Goal: Task Accomplishment & Management: Manage account settings

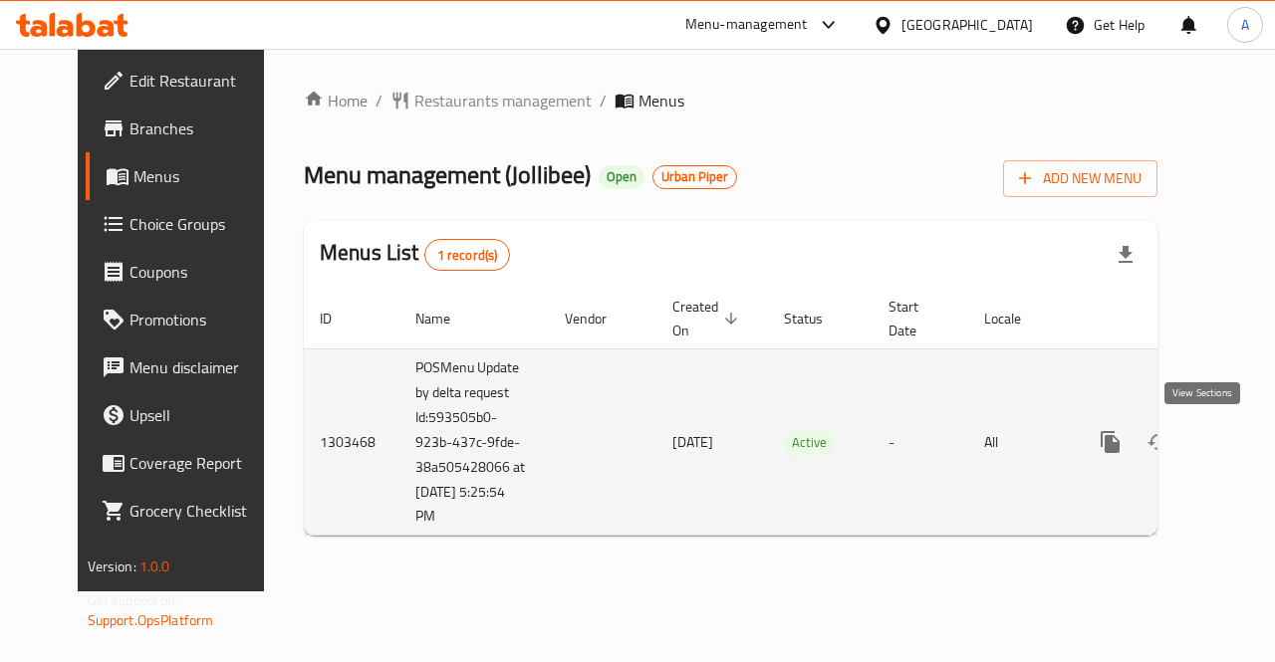
click at [1245, 442] on icon "enhanced table" at bounding box center [1254, 442] width 18 height 18
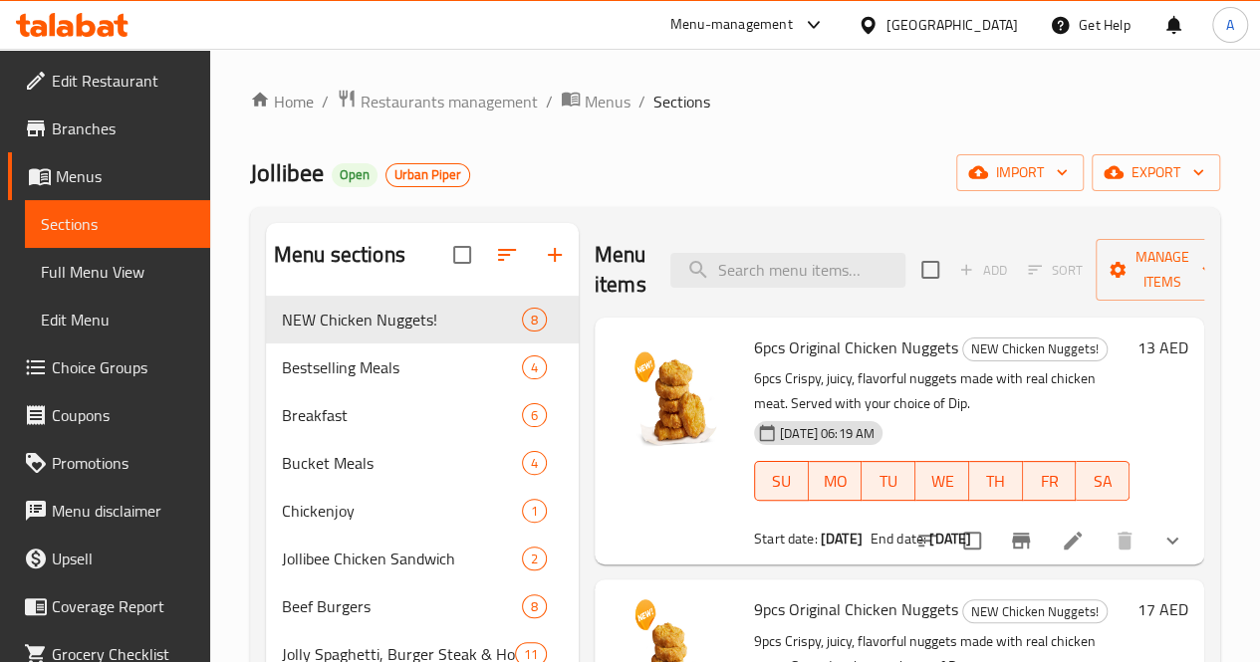
click at [378, 128] on div "Home / Restaurants management / Menus / Sections Jollibee Open Urban Piper impo…" at bounding box center [735, 563] width 970 height 948
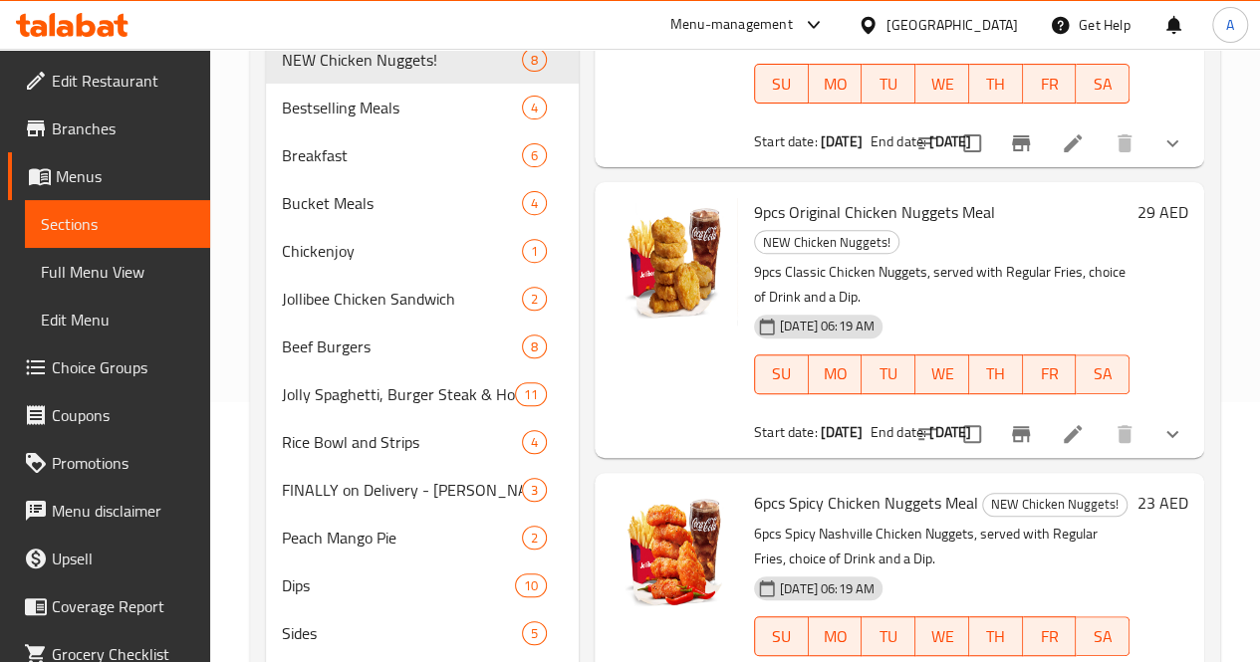
scroll to position [1351, 0]
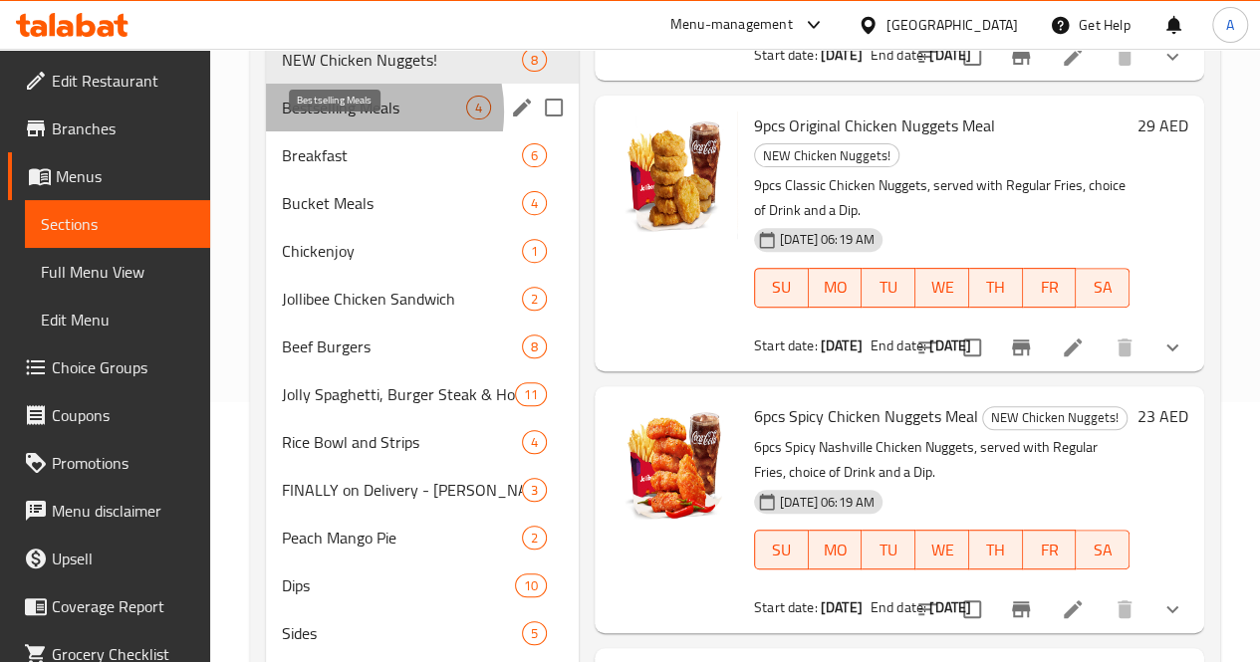
click at [348, 120] on span "Bestselling Meals" at bounding box center [374, 108] width 184 height 24
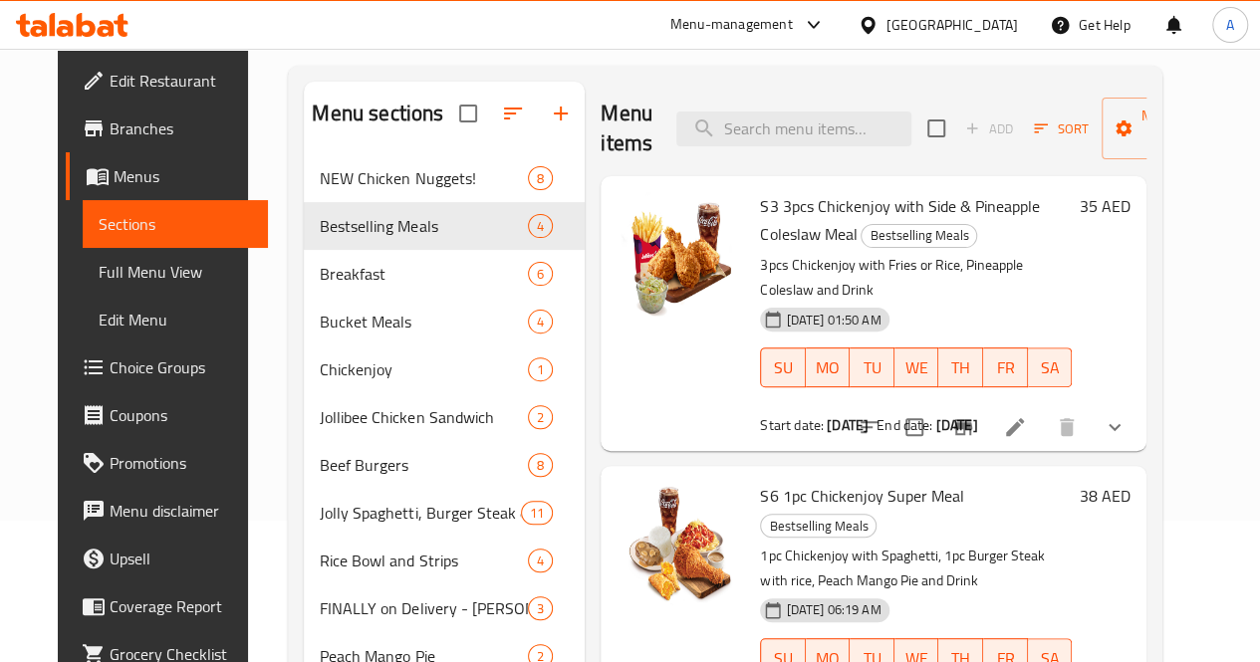
scroll to position [134, 0]
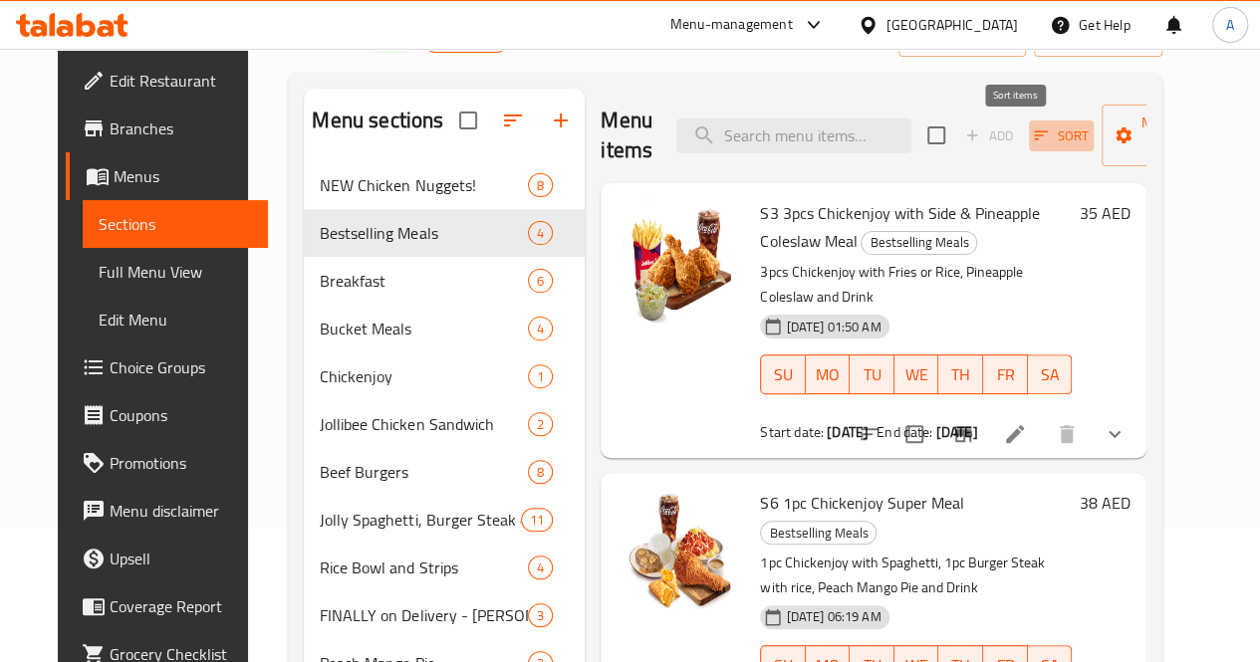
click at [1034, 138] on span "Sort" at bounding box center [1061, 135] width 55 height 23
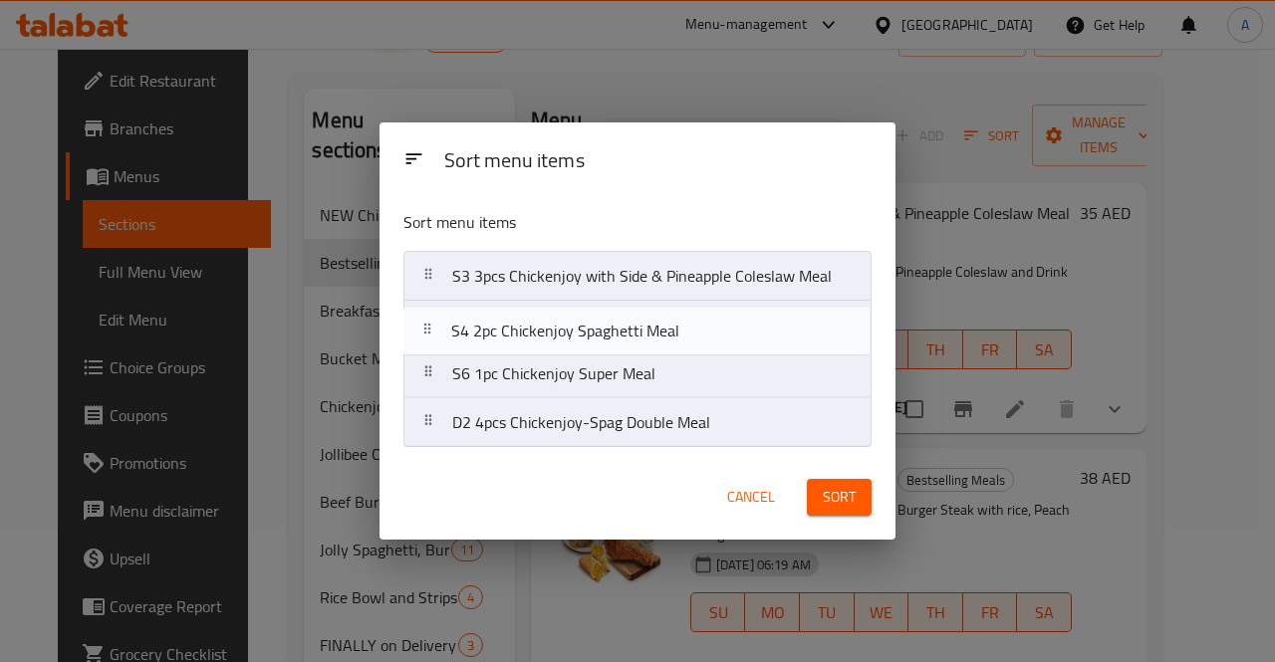
drag, startPoint x: 660, startPoint y: 372, endPoint x: 659, endPoint y: 317, distance: 55.8
click at [659, 317] on nav "S3 3pcs Chickenjoy with Side & Pineapple Coleslaw Meal S6 1pc Chickenjoy Super …" at bounding box center [637, 349] width 468 height 197
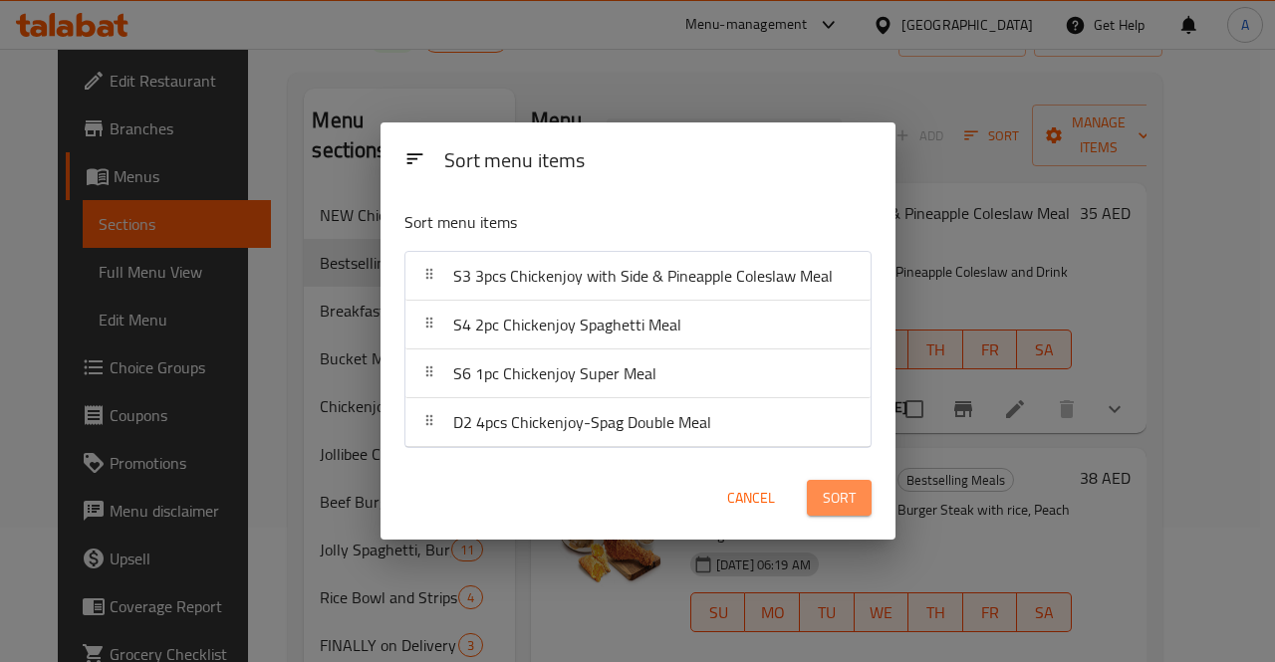
click at [827, 497] on span "Sort" at bounding box center [839, 498] width 33 height 25
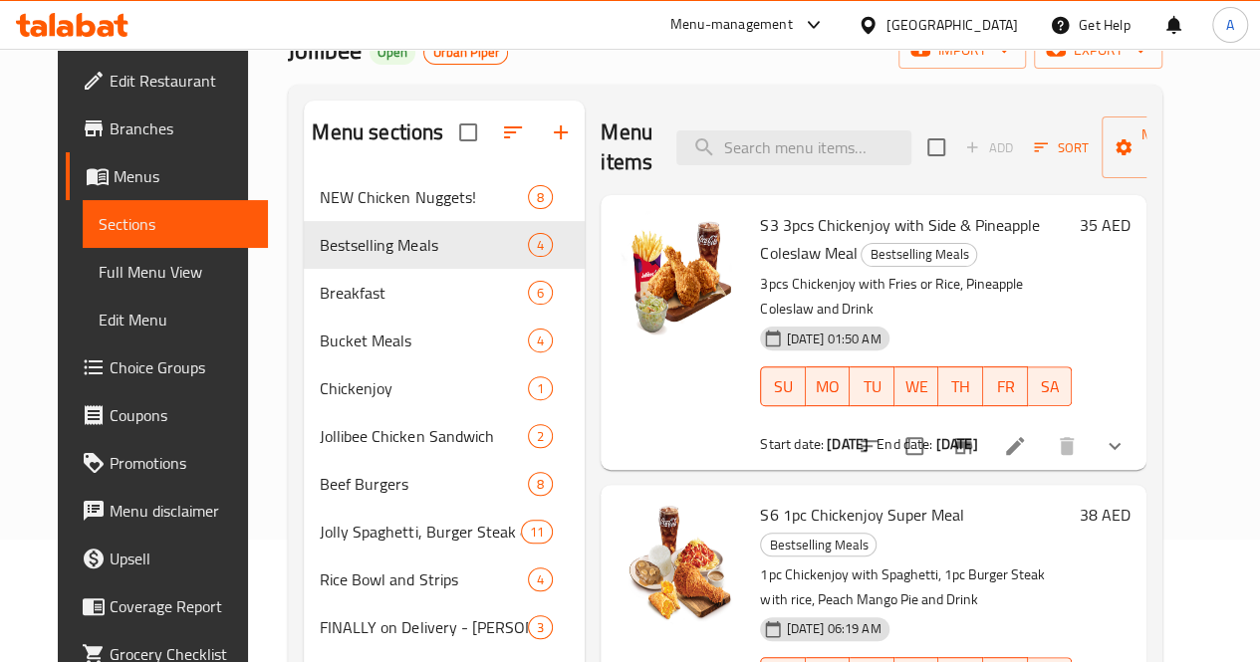
scroll to position [121, 0]
click at [1032, 150] on icon "button" at bounding box center [1041, 148] width 18 height 18
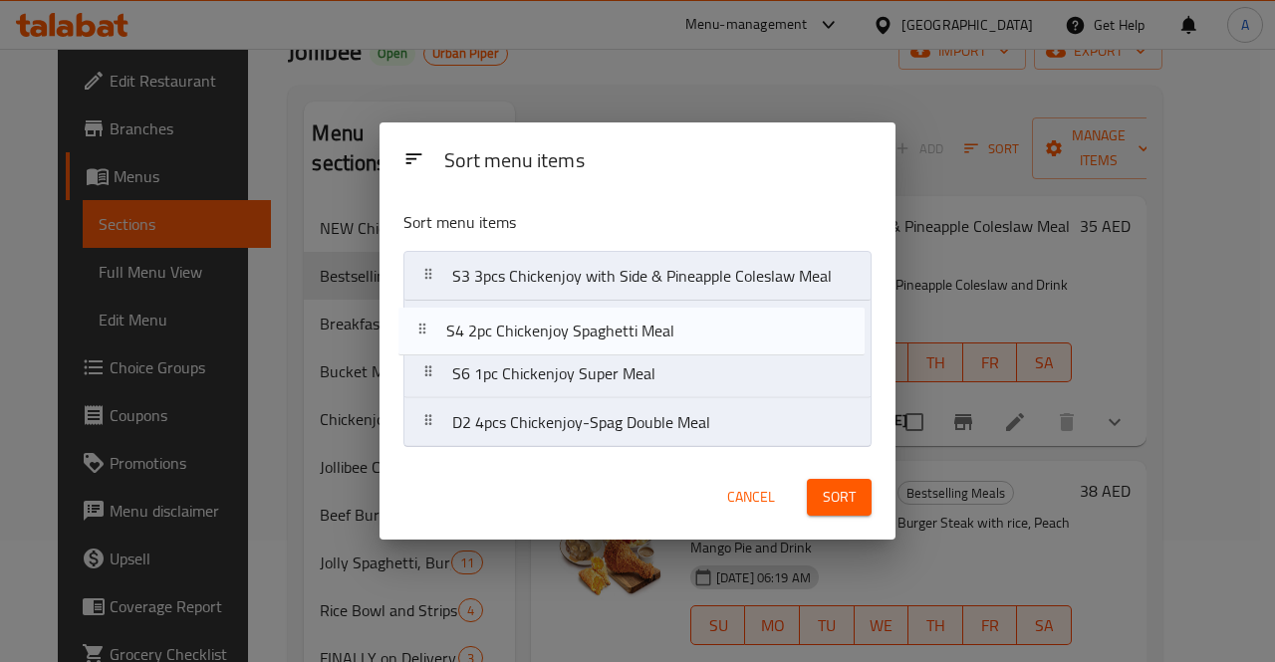
drag, startPoint x: 730, startPoint y: 385, endPoint x: 723, endPoint y: 332, distance: 54.2
click at [723, 332] on nav "S3 3pcs Chickenjoy with Side & Pineapple Coleslaw Meal S6 1pc Chickenjoy Super …" at bounding box center [637, 349] width 468 height 197
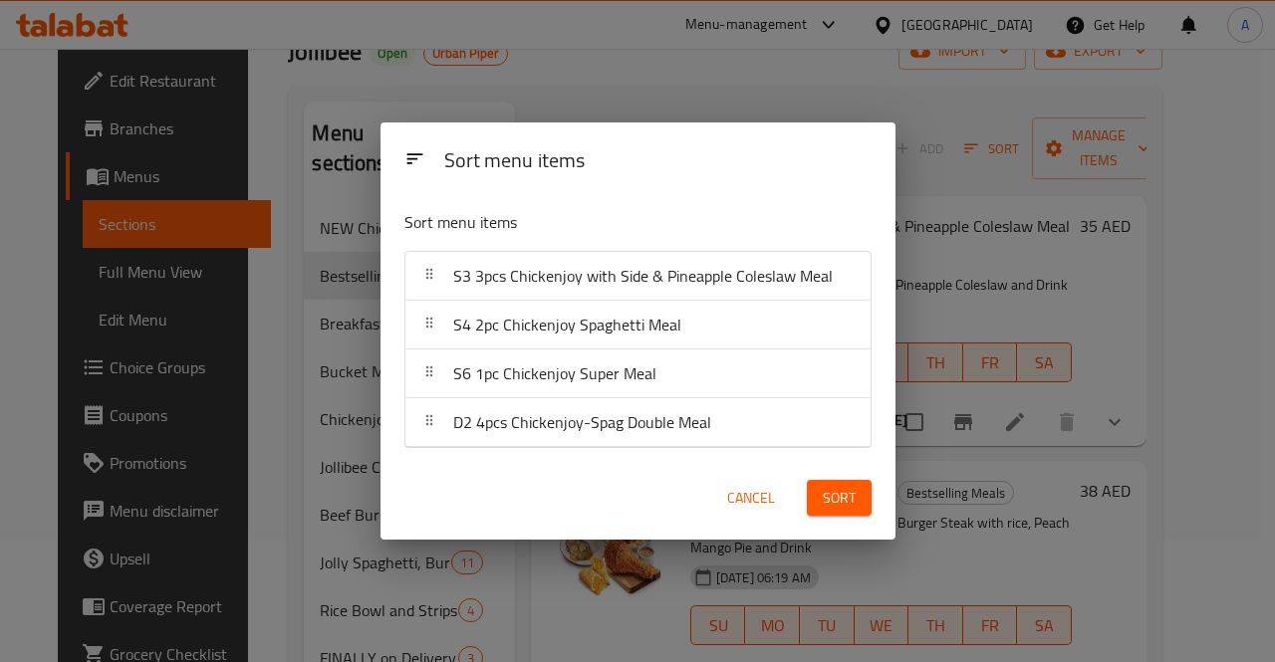
click at [847, 490] on span "Sort" at bounding box center [839, 498] width 33 height 25
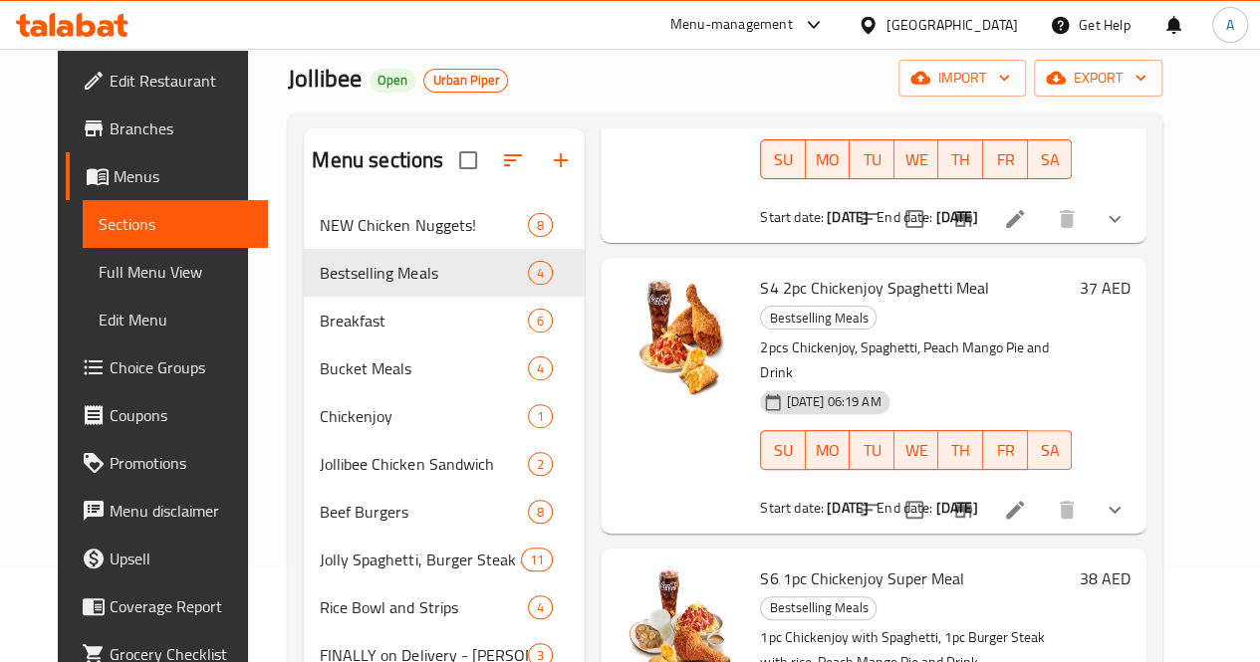
scroll to position [0, 0]
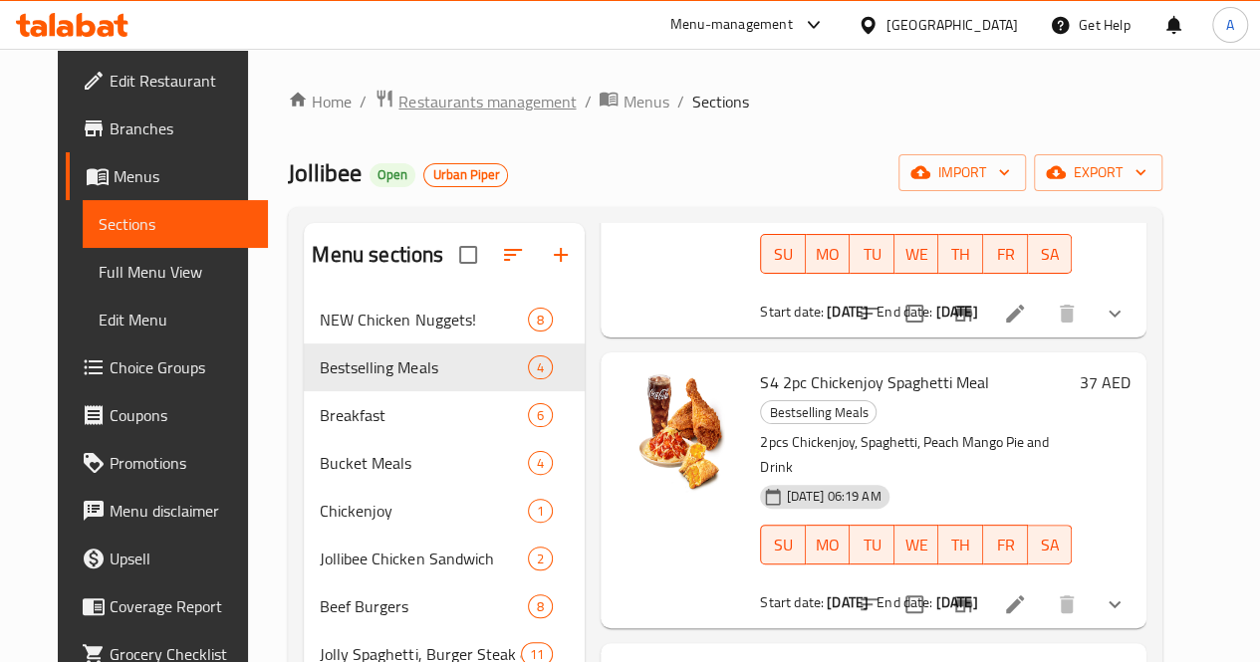
click at [411, 103] on span "Restaurants management" at bounding box center [486, 102] width 177 height 24
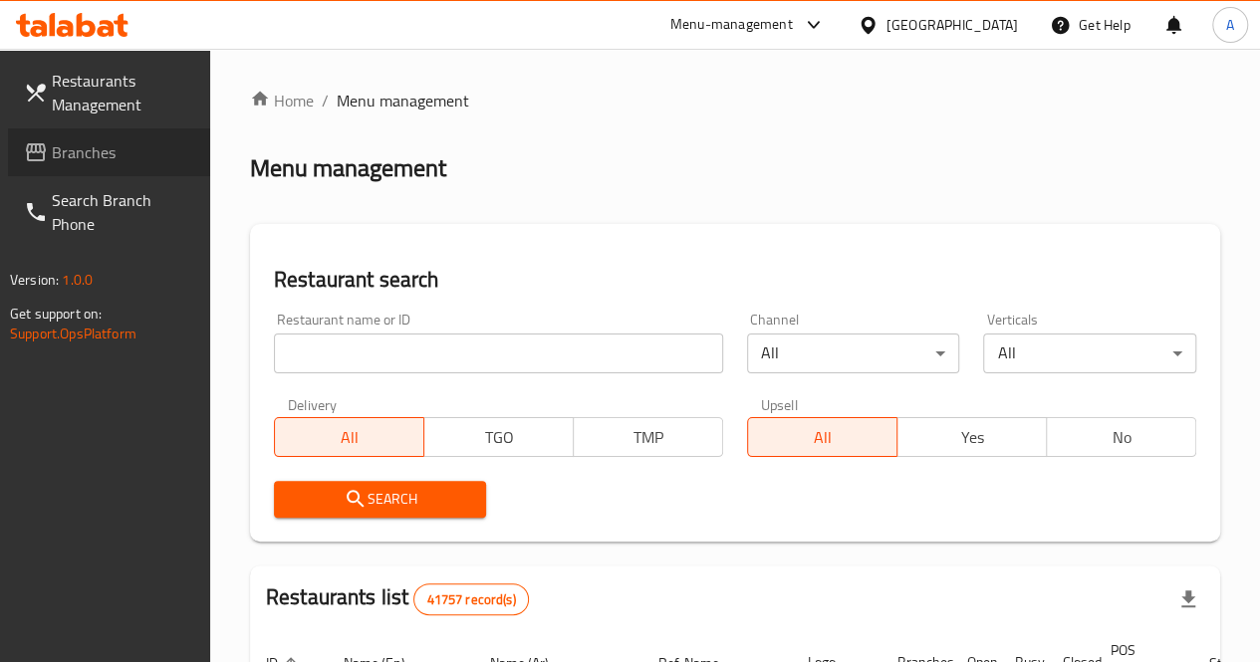
click at [131, 164] on link "Branches" at bounding box center [109, 152] width 202 height 48
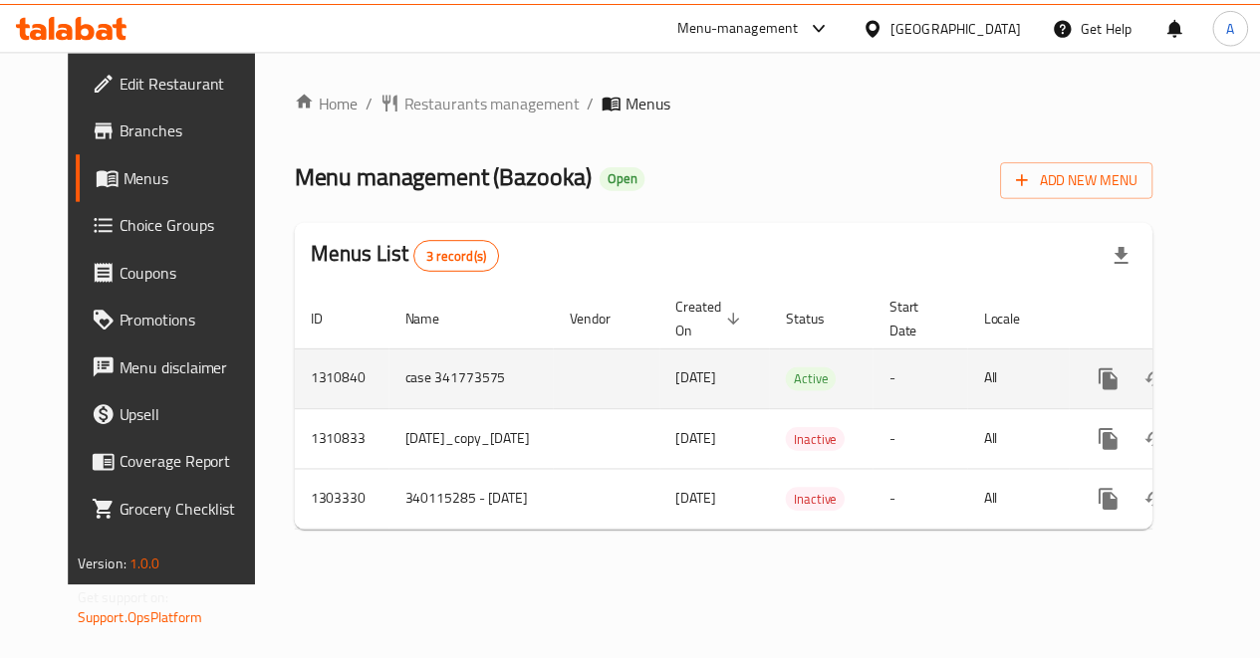
scroll to position [0, 82]
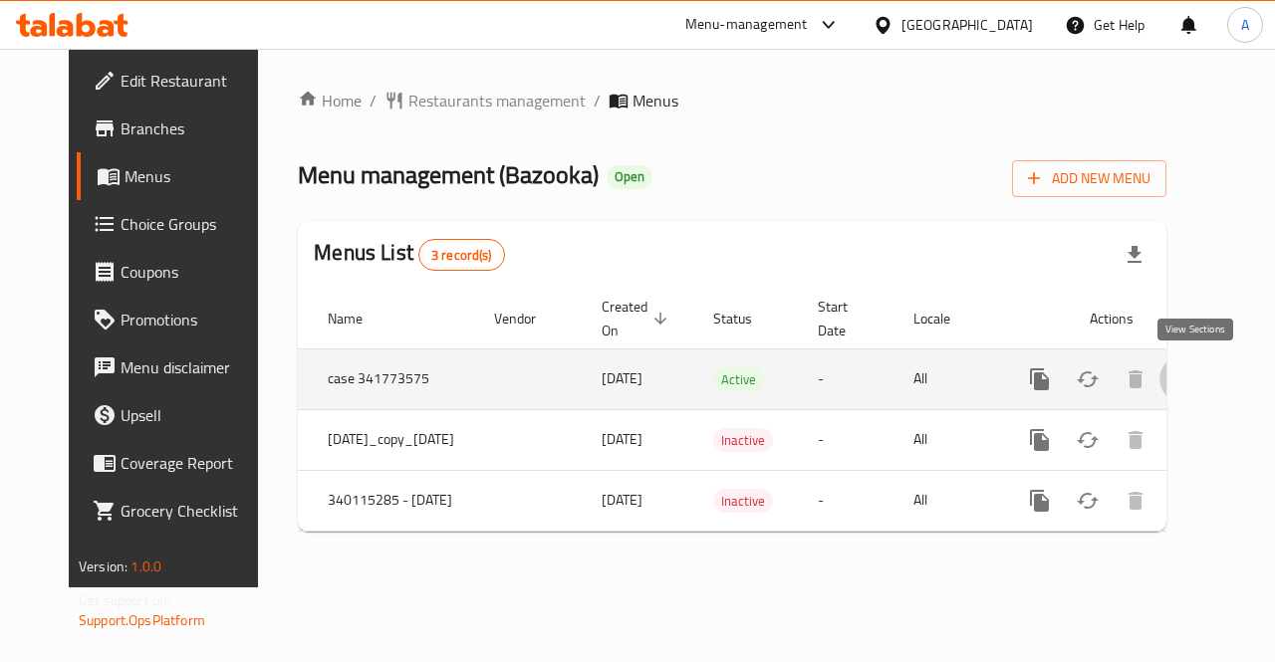
click at [1185, 384] on icon "enhanced table" at bounding box center [1183, 379] width 24 height 24
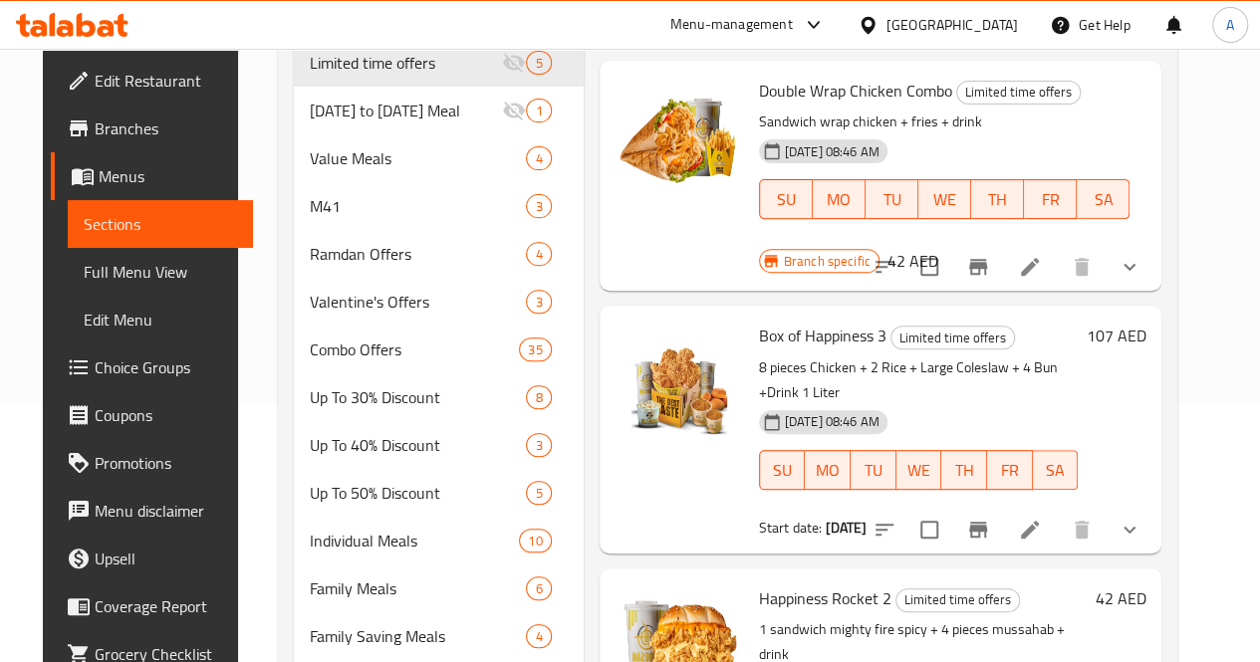
scroll to position [93, 0]
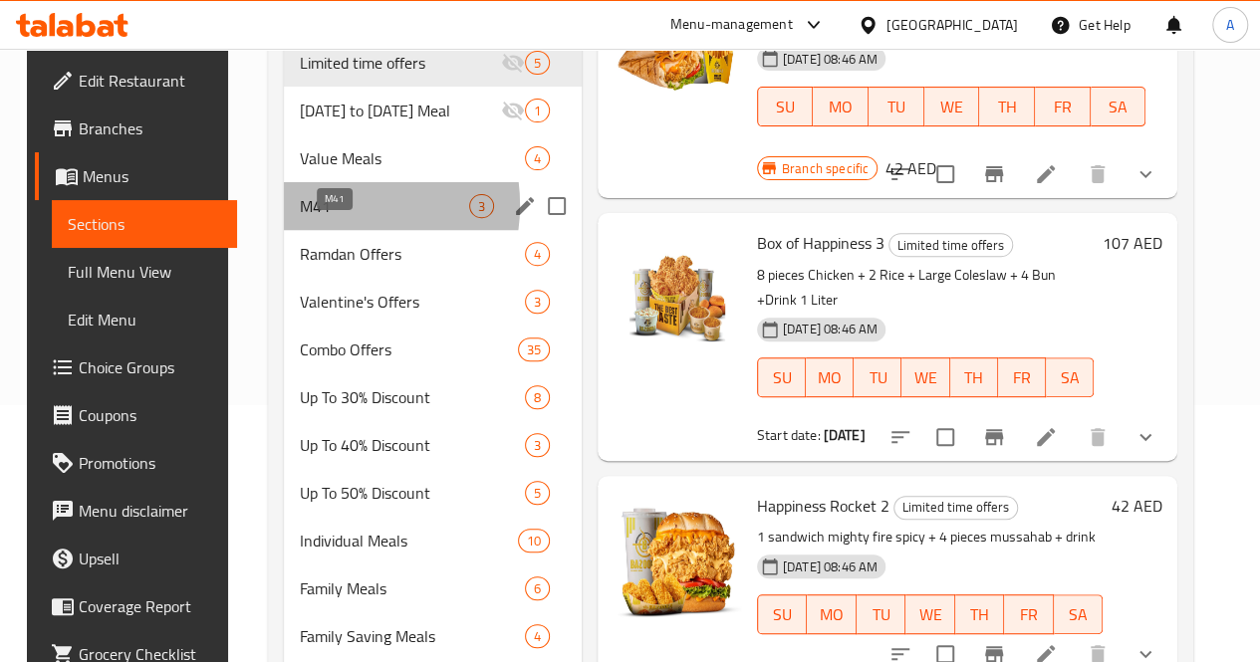
click at [321, 218] on span "M41" at bounding box center [384, 206] width 169 height 24
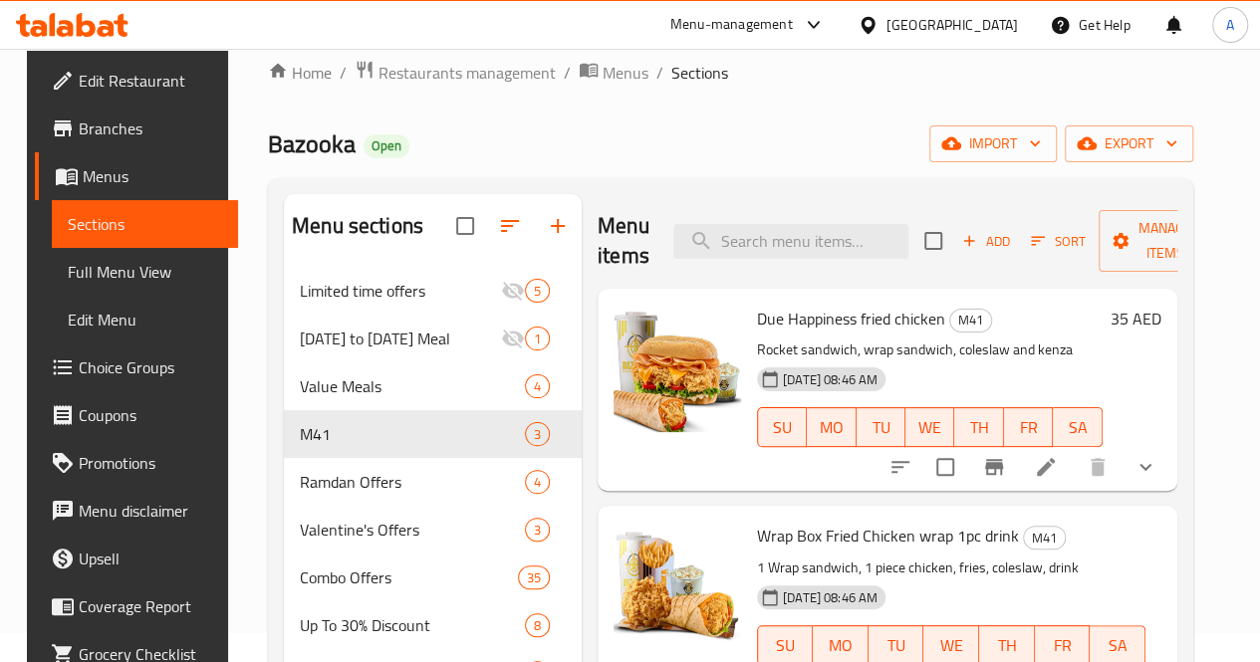
scroll to position [22, 0]
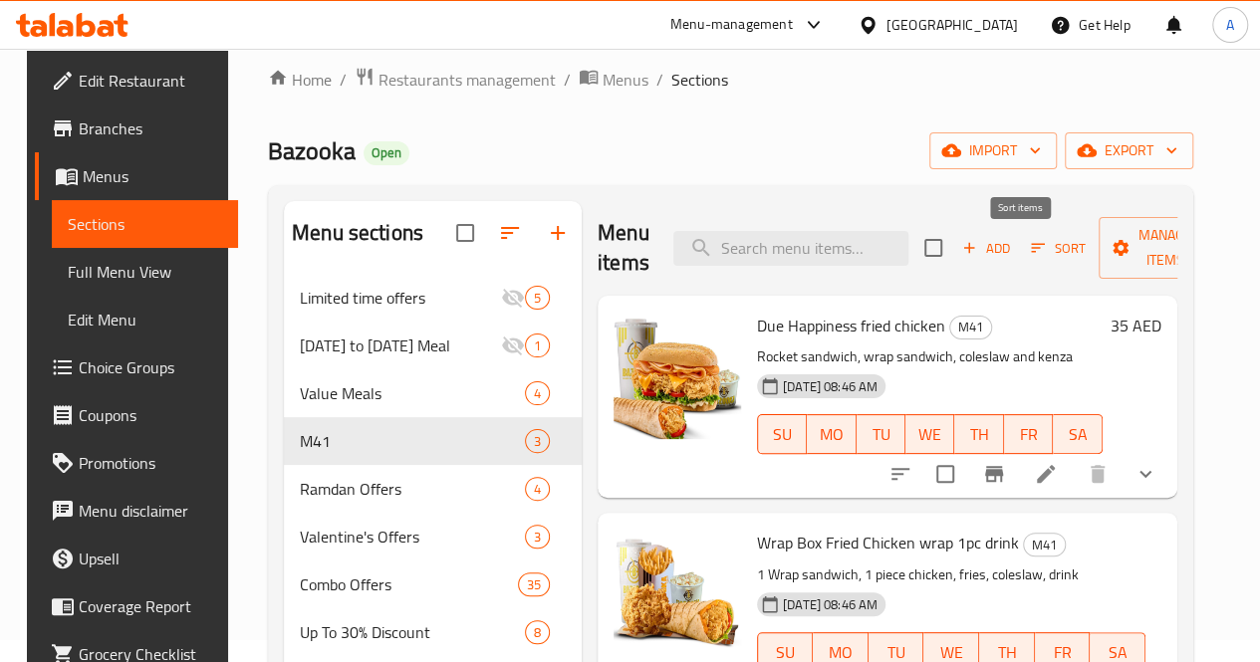
click at [1029, 247] on icon "button" at bounding box center [1038, 248] width 18 height 18
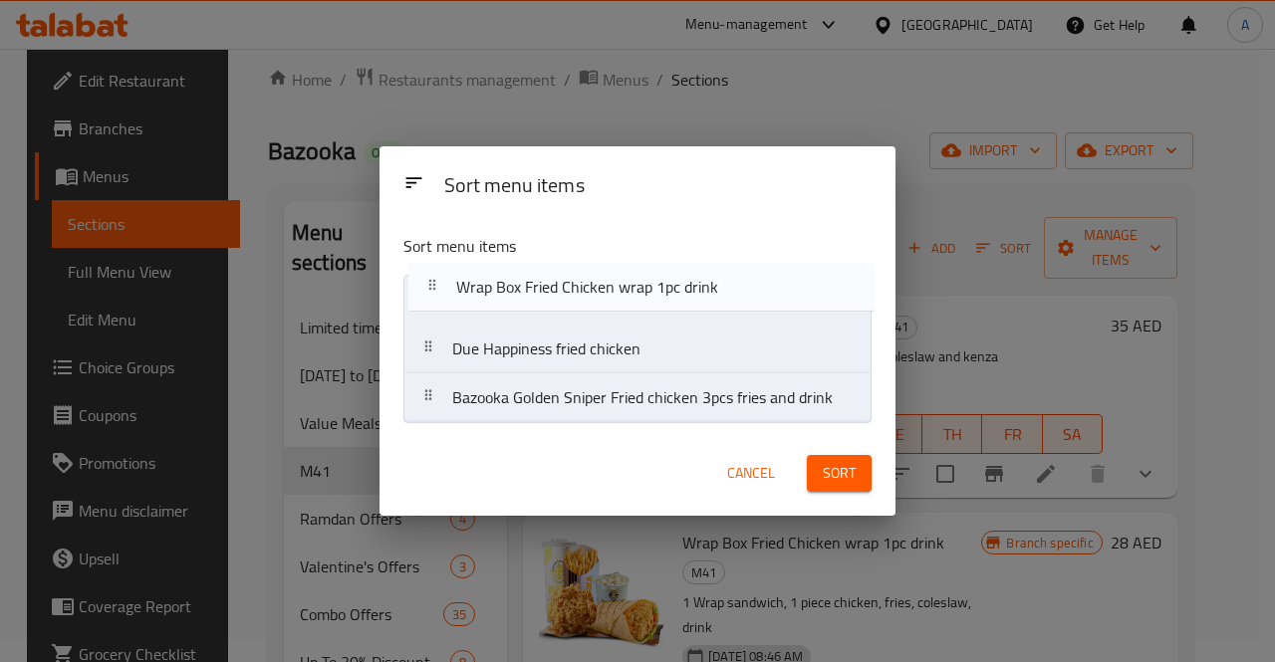
drag, startPoint x: 670, startPoint y: 368, endPoint x: 673, endPoint y: 300, distance: 68.8
click at [673, 300] on nav "Due Happiness fried chicken Wrap Box Fried Chicken wrap 1pc drink Bazooka Golde…" at bounding box center [637, 349] width 468 height 148
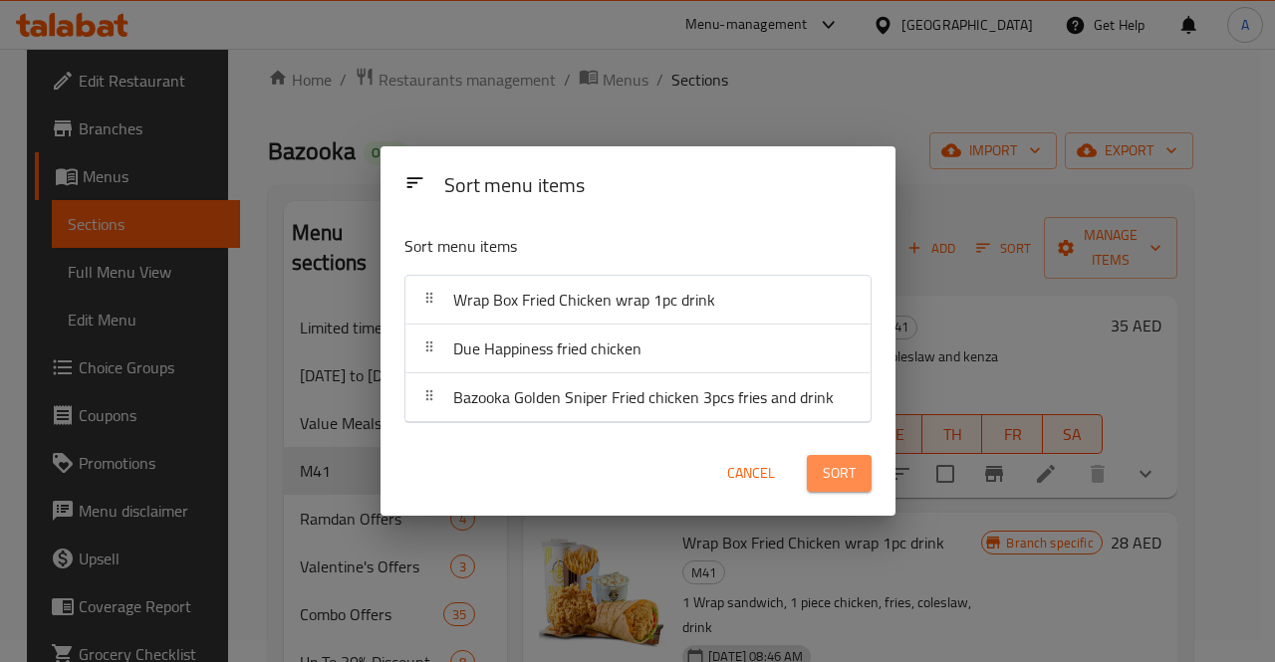
click at [836, 471] on span "Sort" at bounding box center [839, 473] width 33 height 25
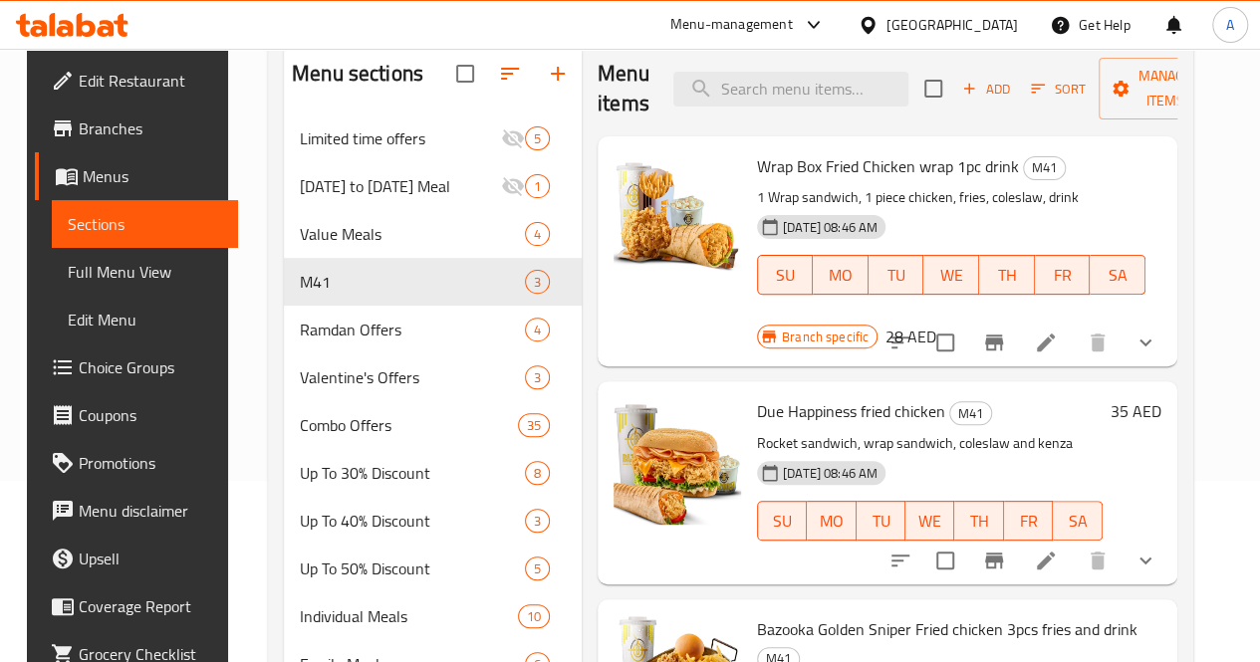
scroll to position [127, 0]
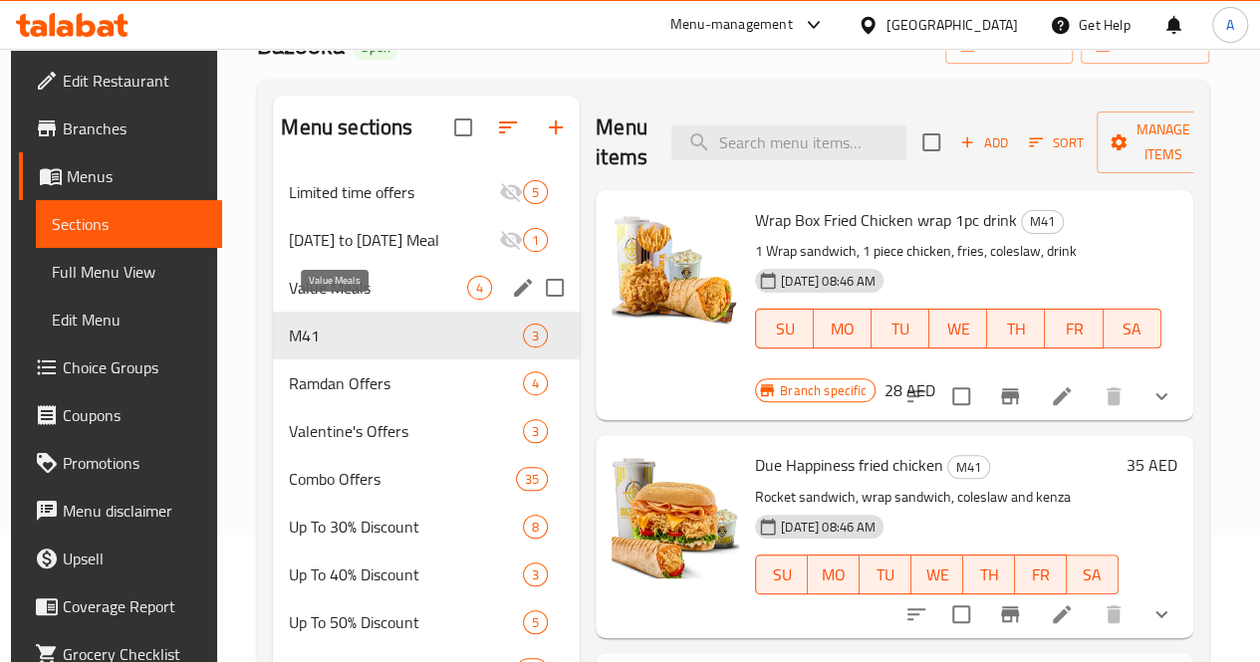
click at [364, 300] on span "Value Meals" at bounding box center [378, 288] width 178 height 24
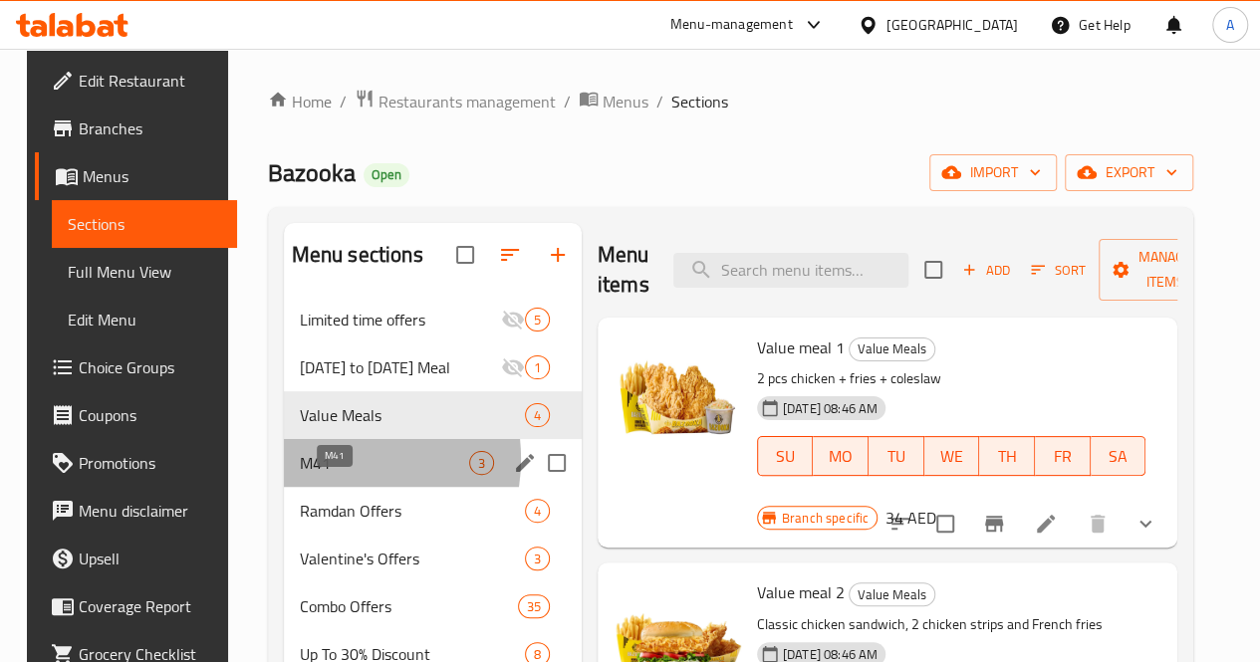
click at [309, 475] on span "M41" at bounding box center [384, 463] width 169 height 24
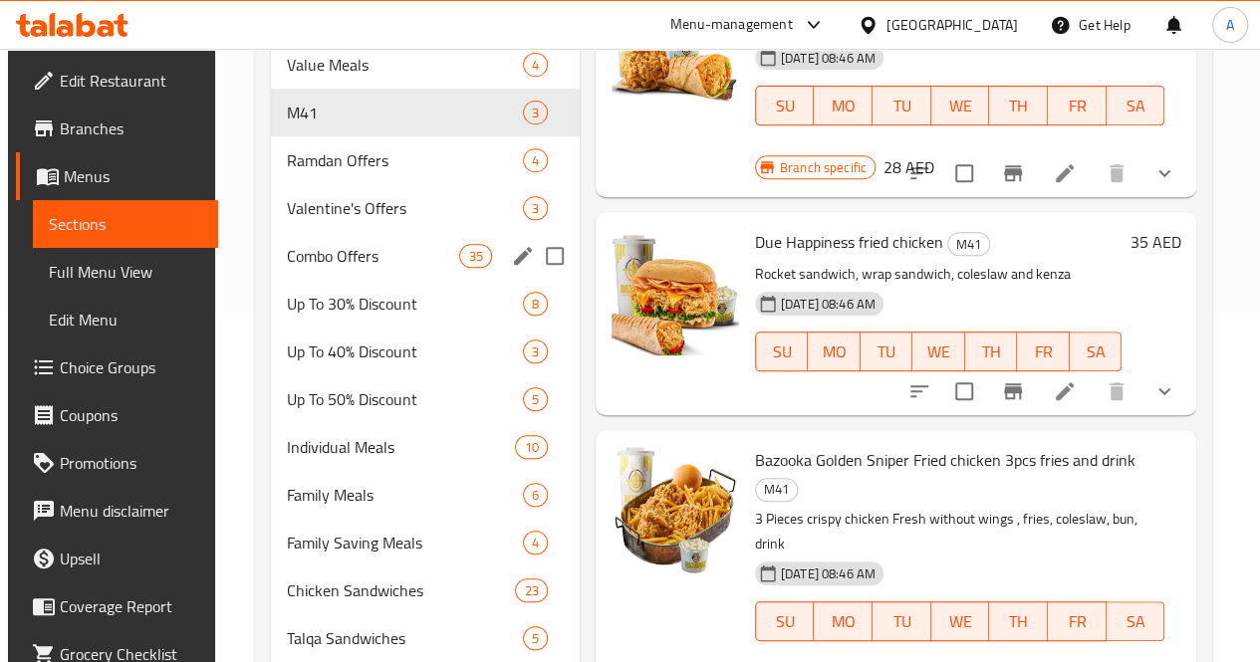
scroll to position [350, 0]
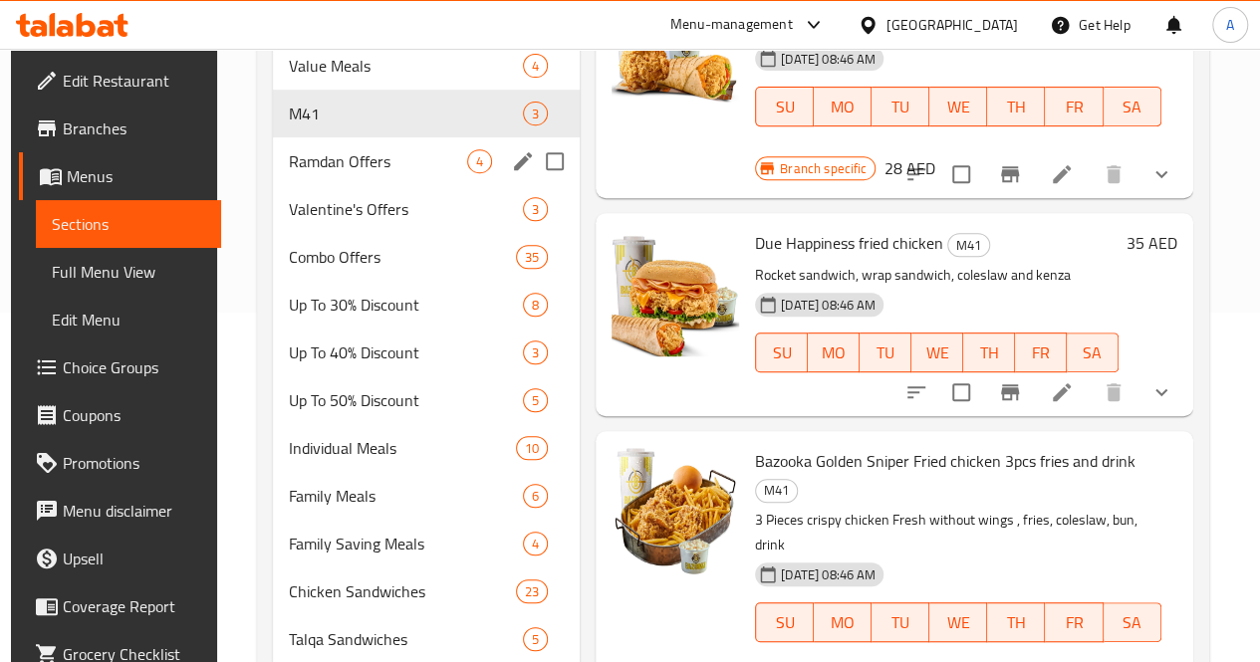
click at [307, 185] on div "Ramdan Offers 4" at bounding box center [426, 161] width 307 height 48
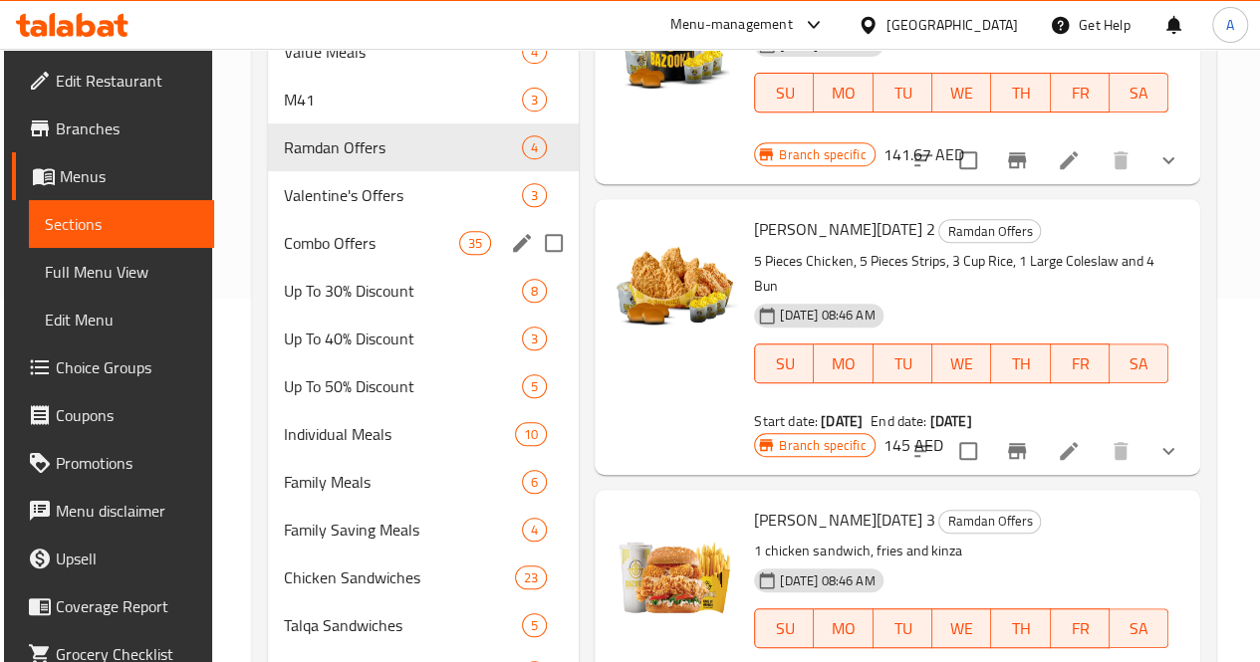
scroll to position [362, 0]
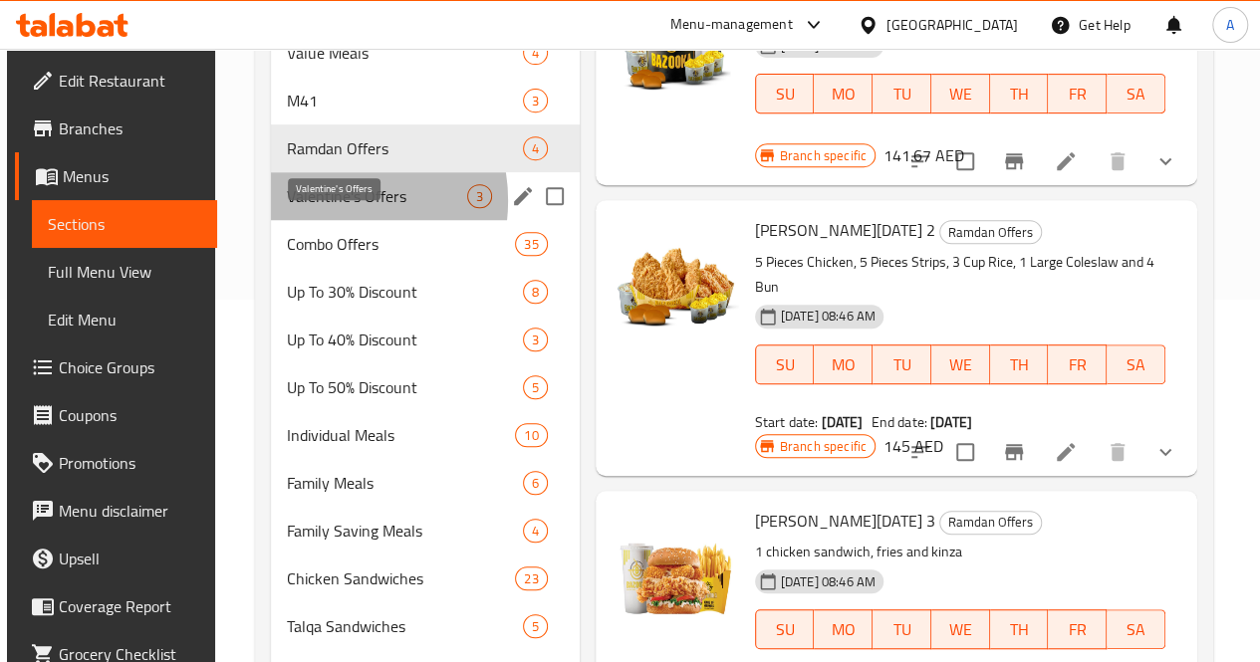
click at [322, 208] on span "Valentine's Offers" at bounding box center [377, 196] width 180 height 24
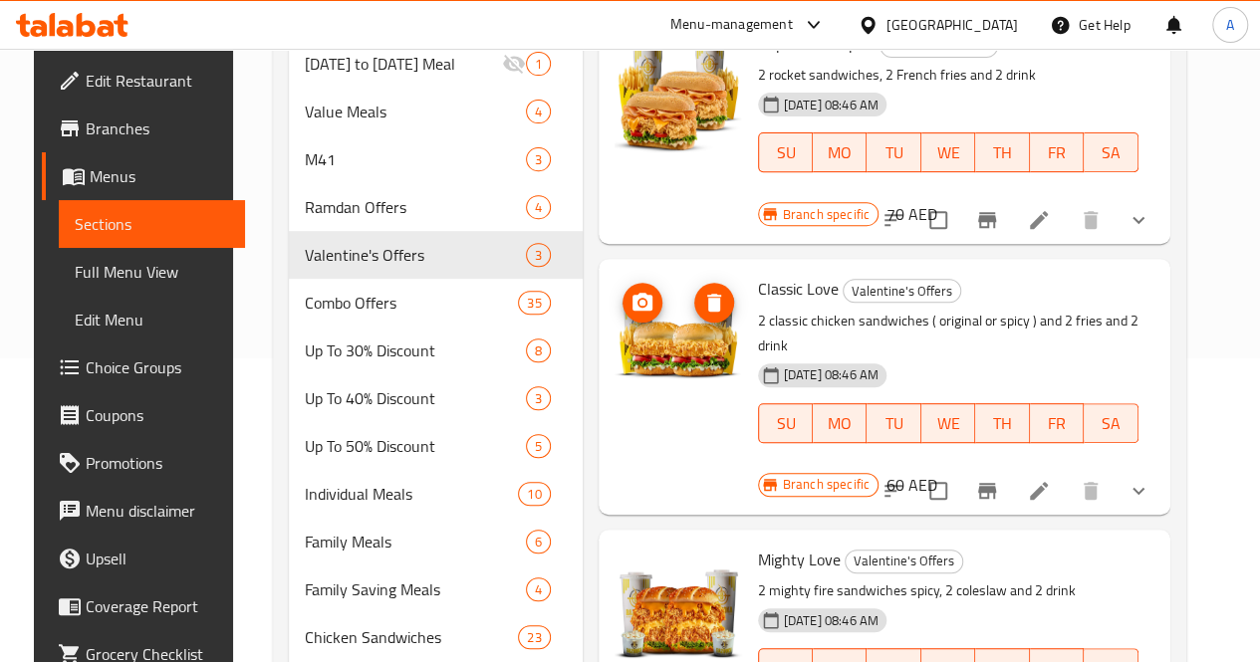
scroll to position [358, 0]
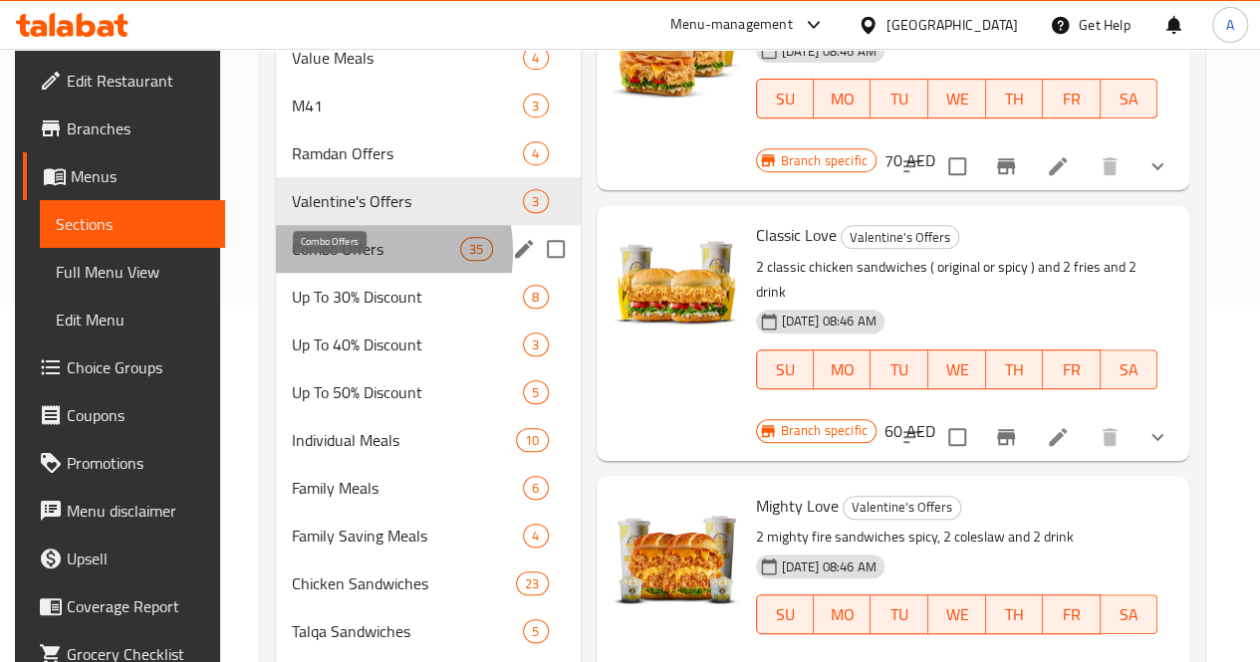
click at [341, 261] on span "Combo Offers" at bounding box center [376, 249] width 169 height 24
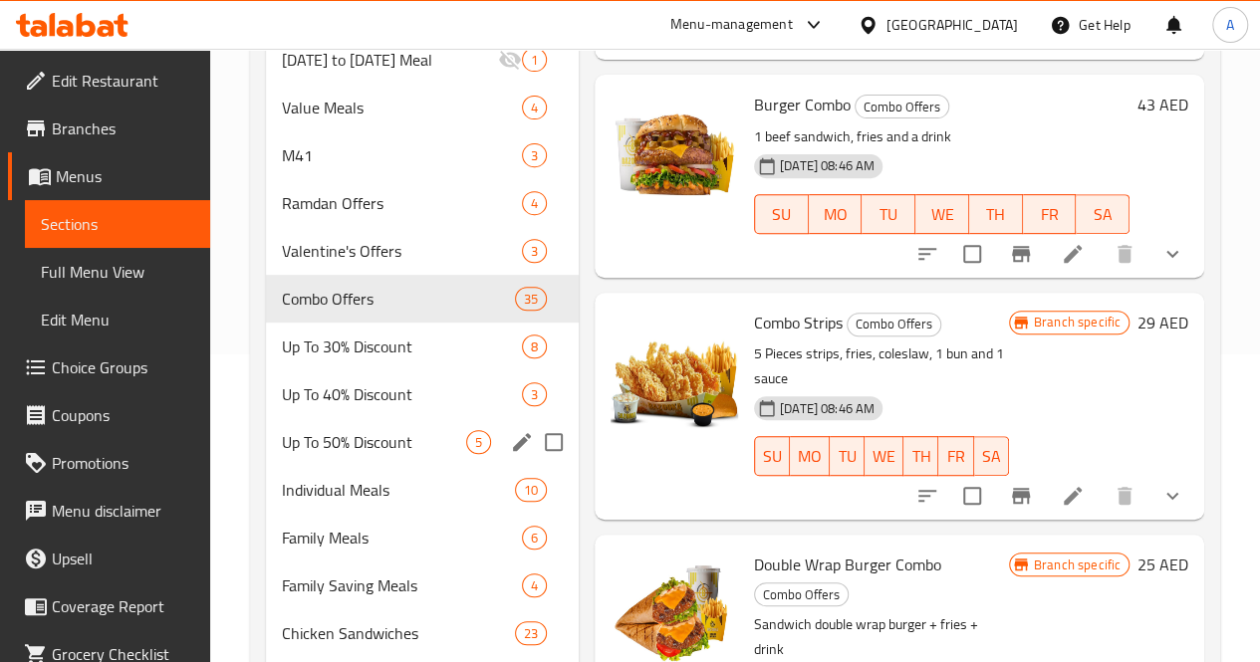
scroll to position [309, 0]
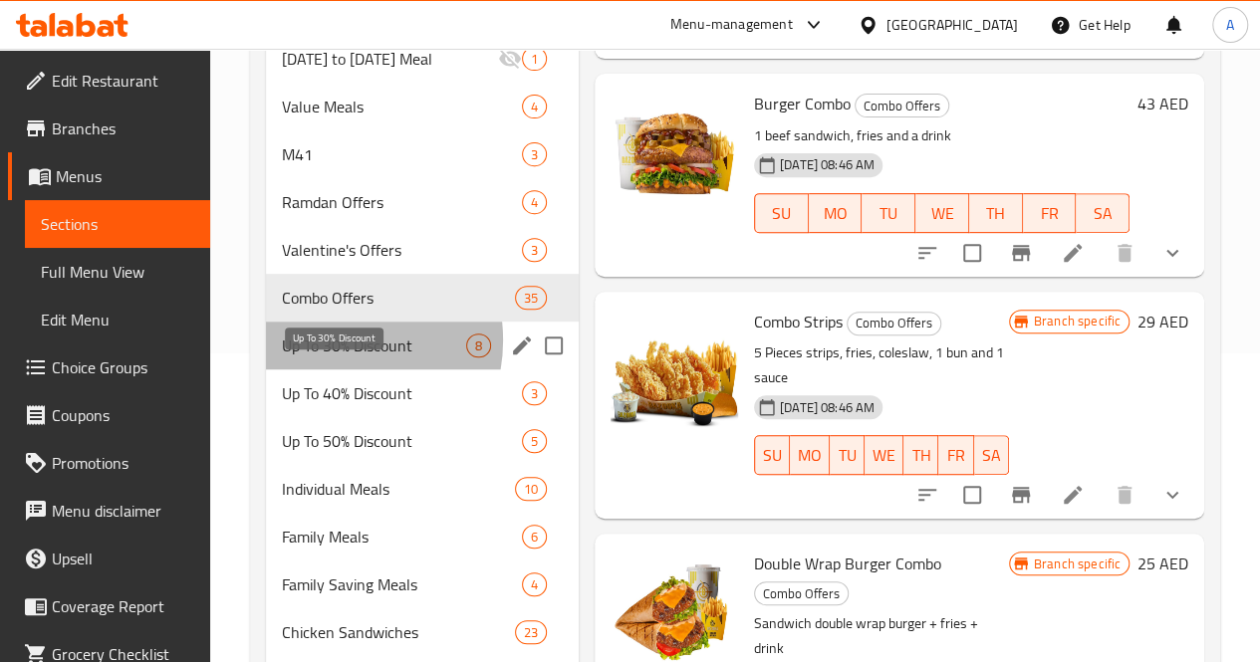
click at [327, 358] on span "Up To 30% Discount" at bounding box center [374, 346] width 184 height 24
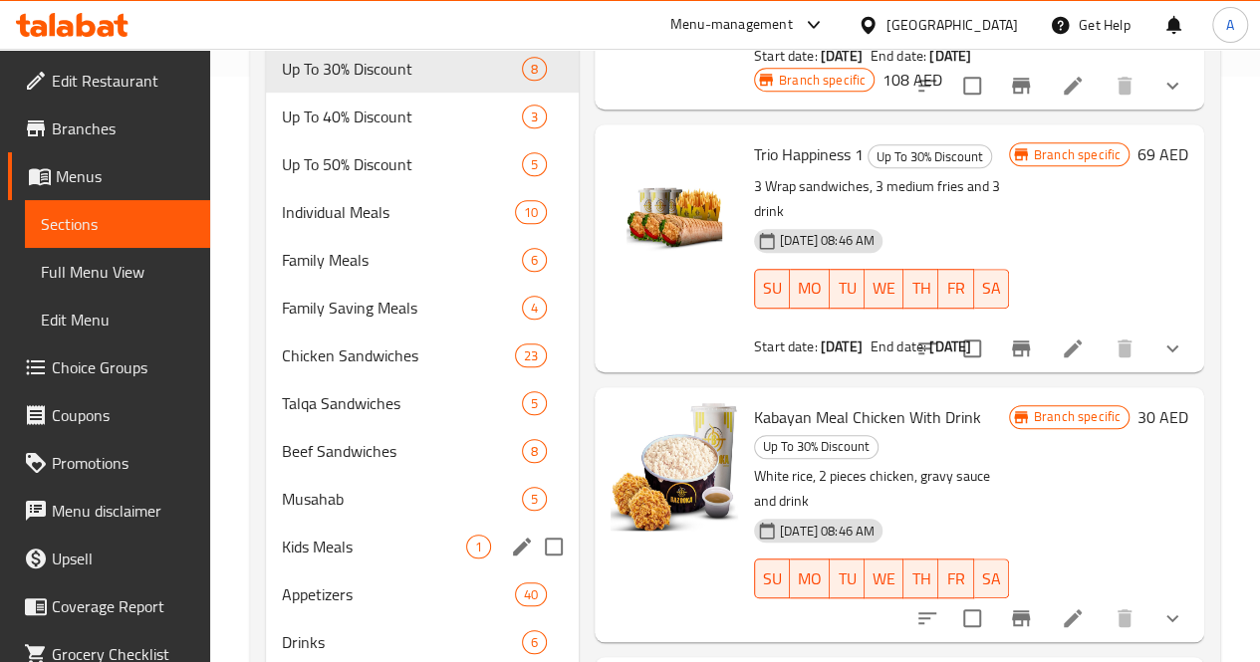
scroll to position [583, 0]
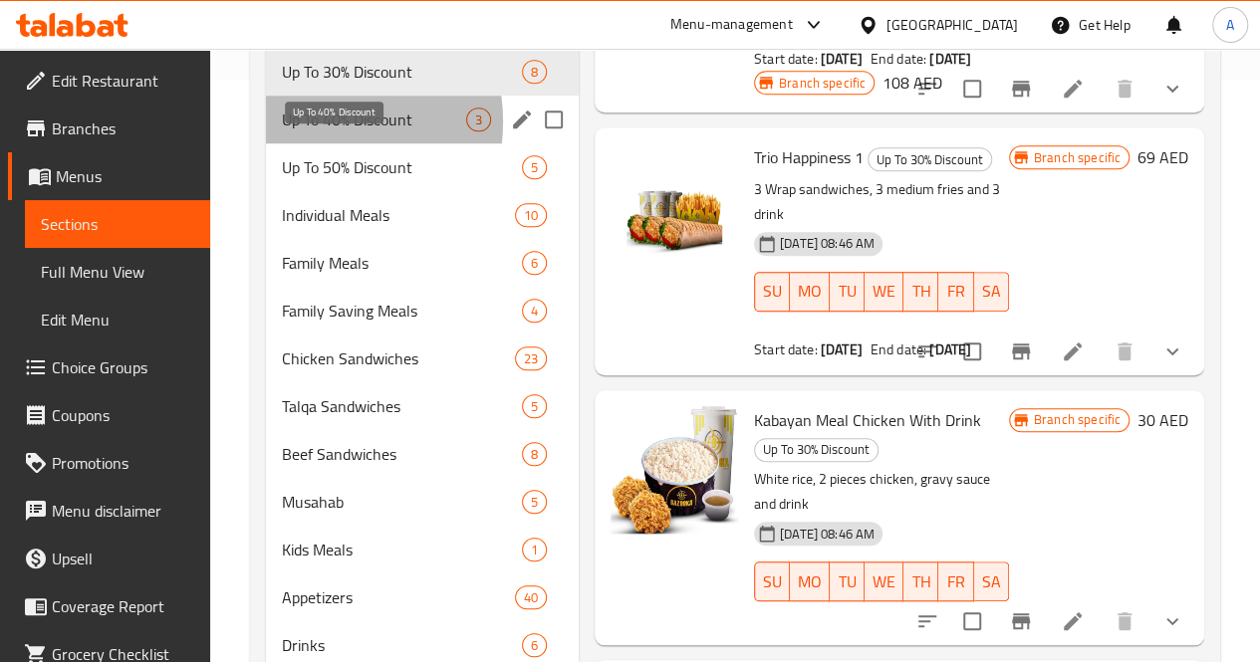
click at [311, 131] on span "Up To 40% Discount" at bounding box center [374, 120] width 184 height 24
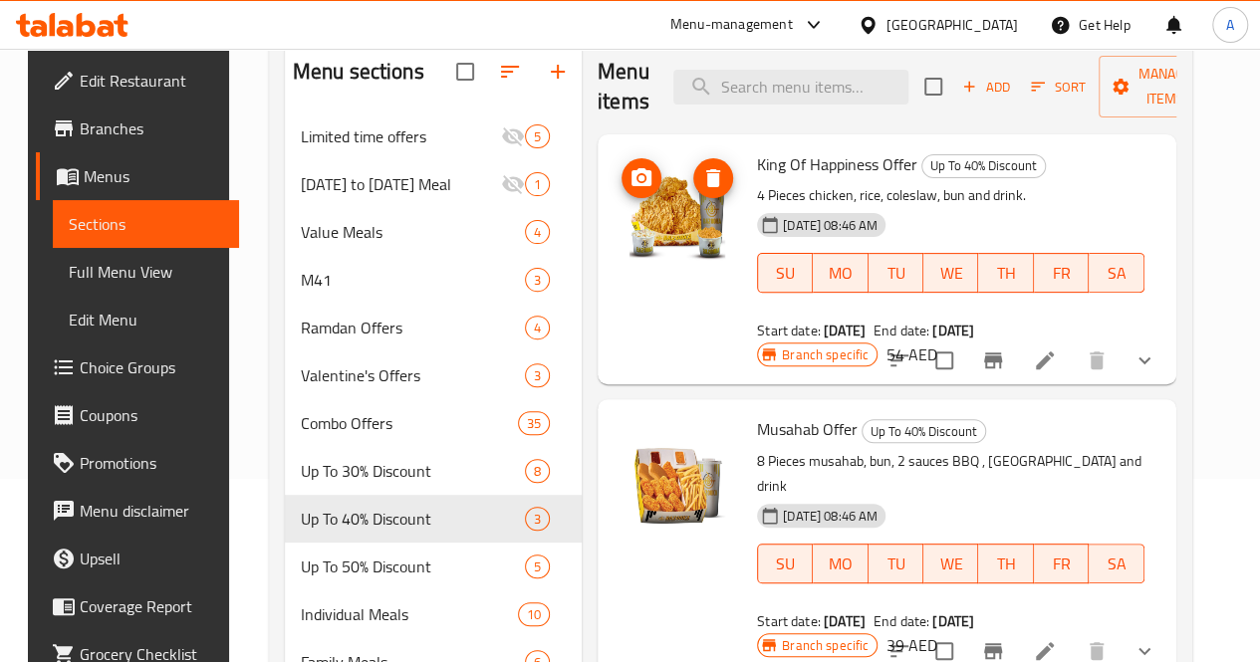
scroll to position [179, 0]
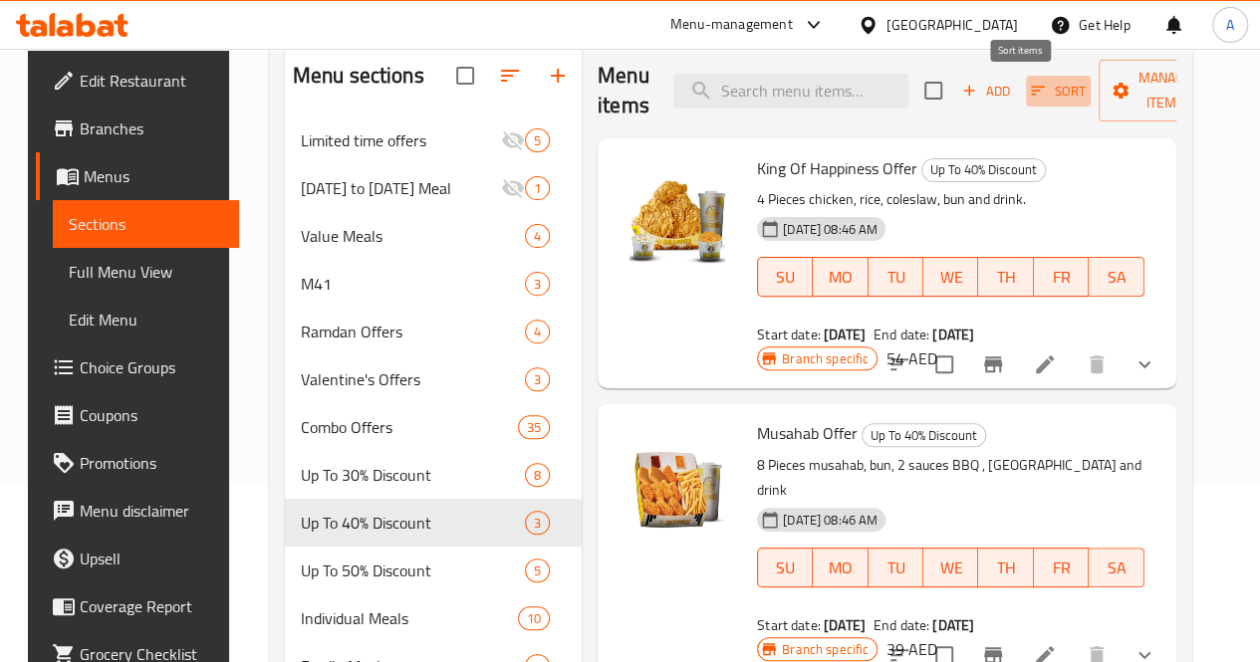
click at [1026, 78] on button "Sort" at bounding box center [1058, 91] width 65 height 31
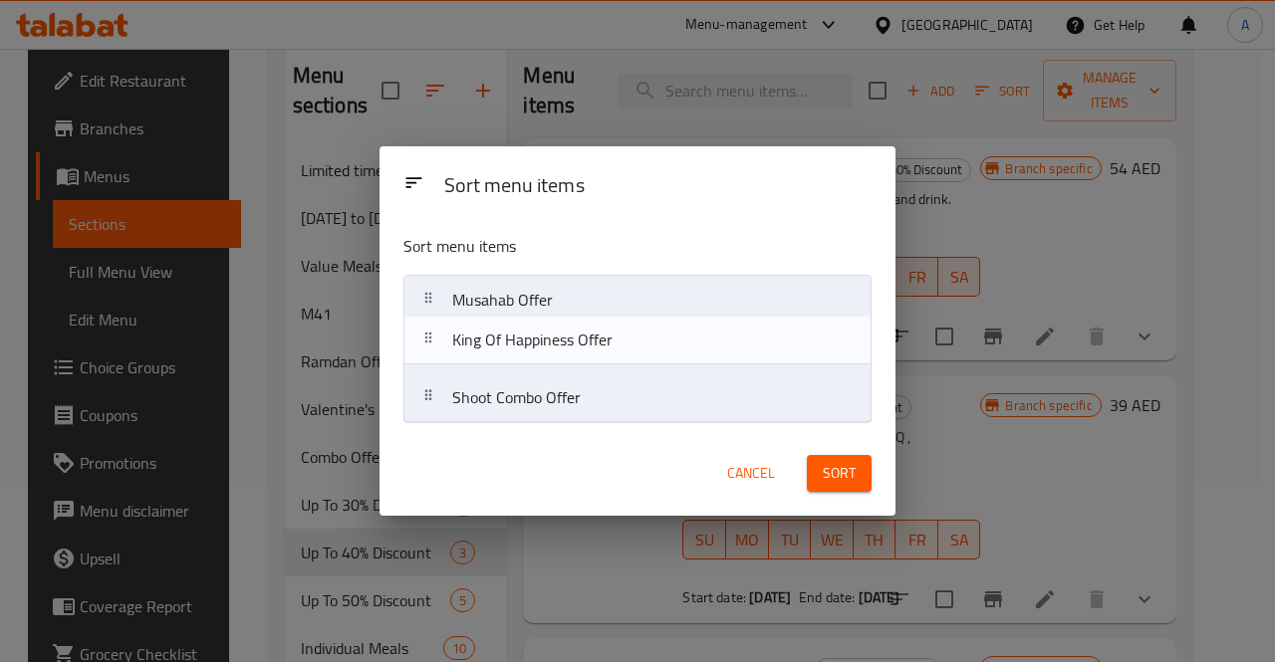
drag, startPoint x: 712, startPoint y: 306, endPoint x: 712, endPoint y: 354, distance: 47.8
click at [712, 354] on nav "King Of Happiness Offer Musahab Offer Shoot Combo Offer" at bounding box center [637, 349] width 468 height 148
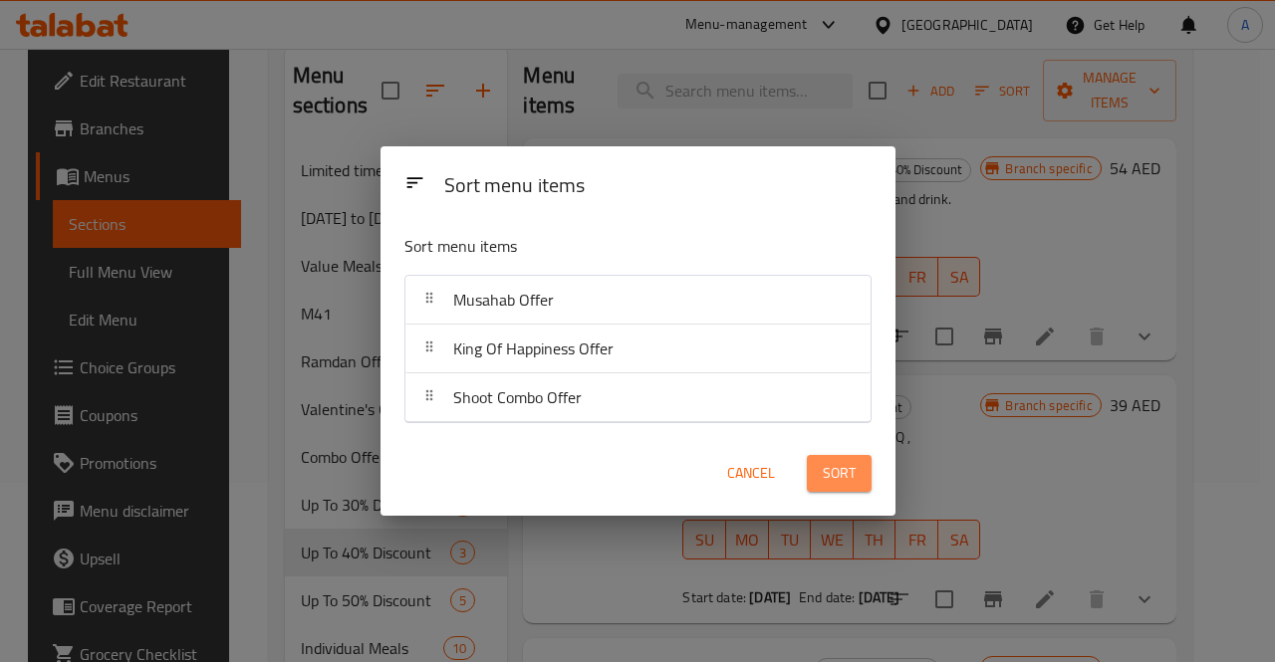
click at [837, 470] on span "Sort" at bounding box center [839, 473] width 33 height 25
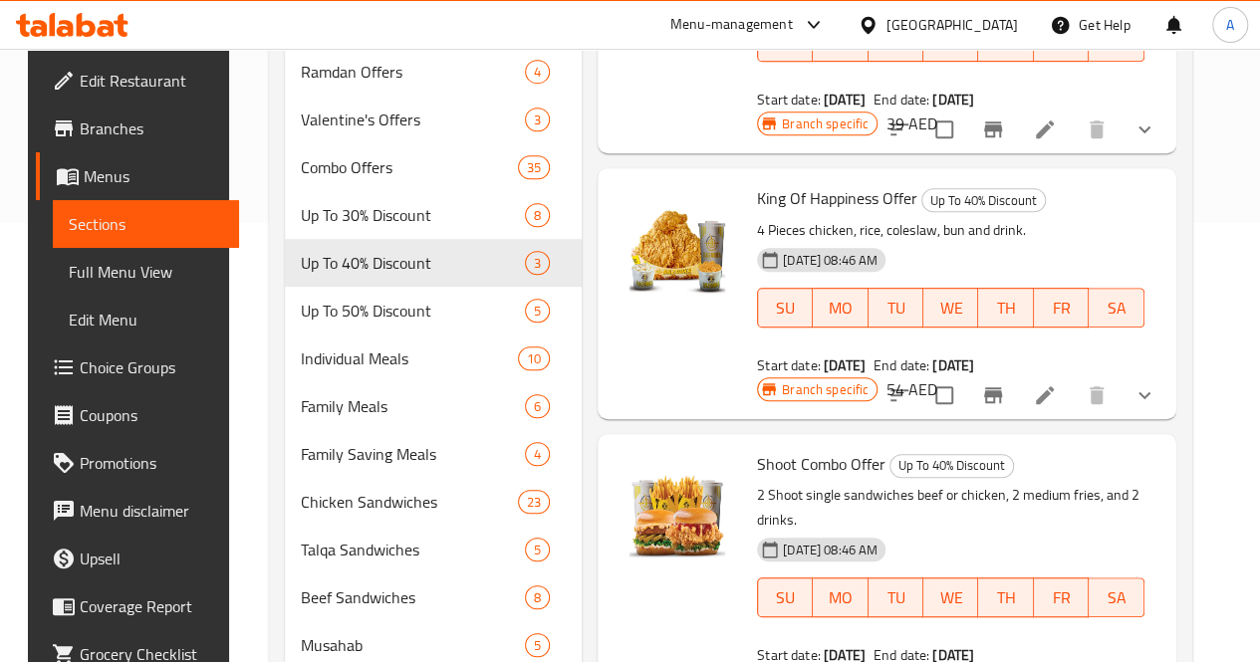
scroll to position [450, 0]
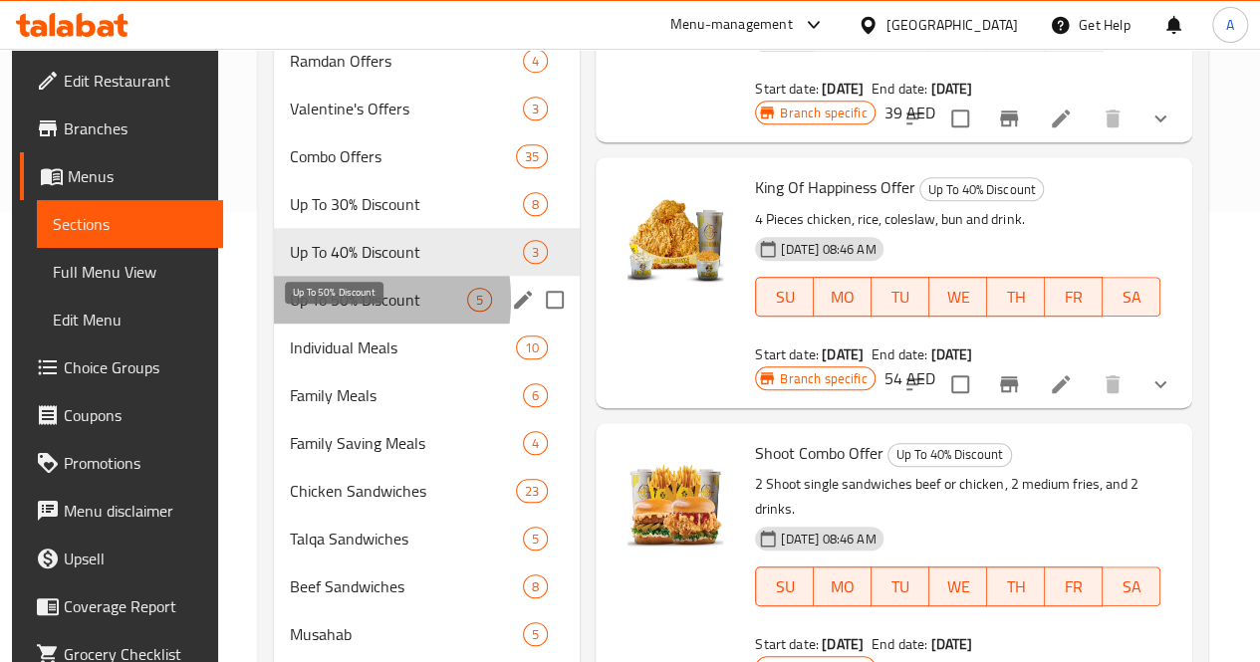
click at [321, 312] on span "Up To 50% Discount" at bounding box center [378, 300] width 177 height 24
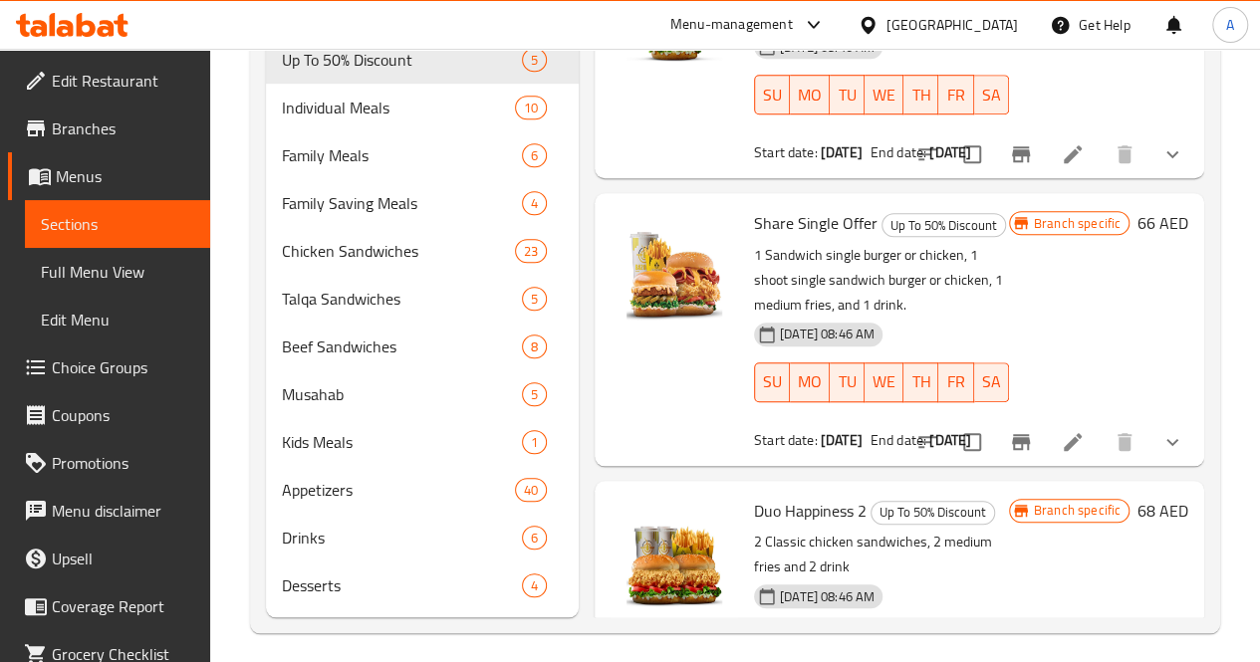
scroll to position [730, 0]
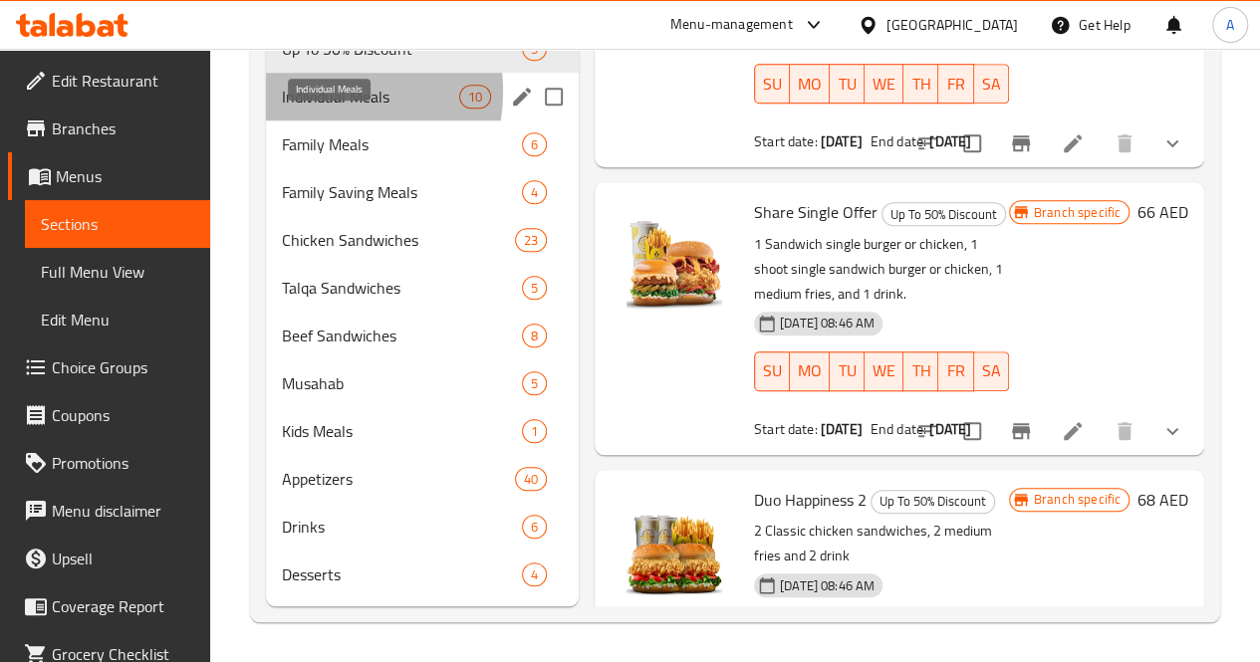
click at [313, 93] on span "Individual Meals" at bounding box center [370, 97] width 177 height 24
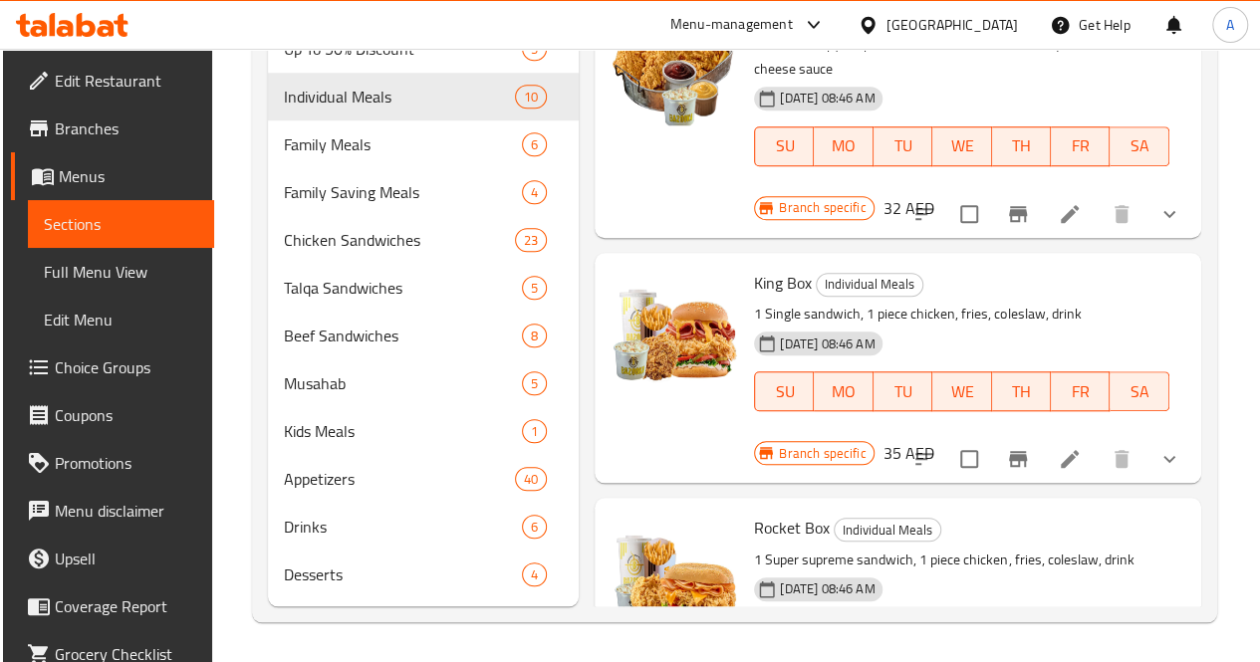
scroll to position [725, 0]
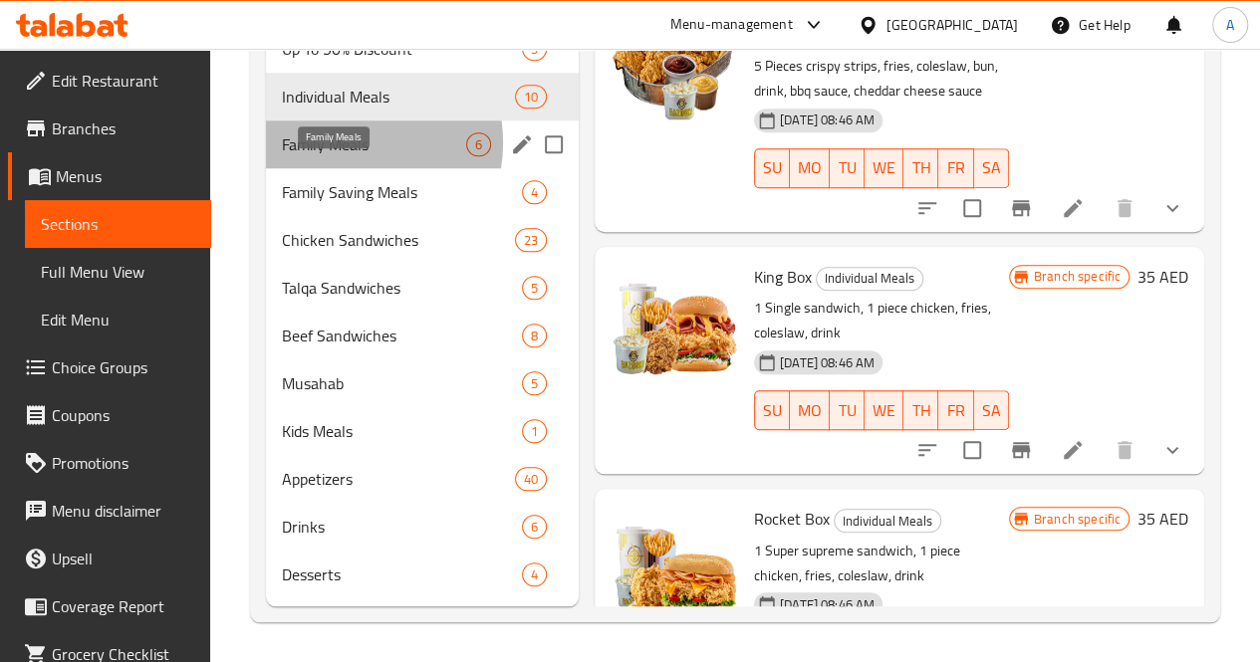
click at [341, 147] on span "Family Meals" at bounding box center [374, 144] width 184 height 24
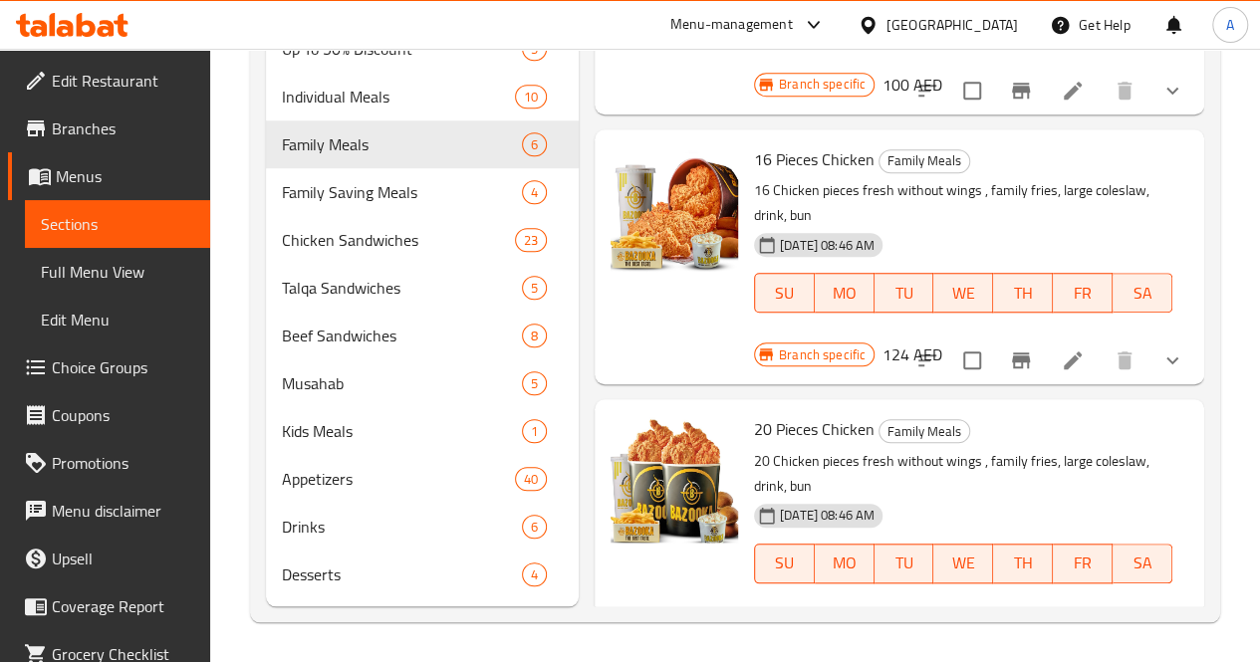
click at [787, 9] on div "Menu-management" at bounding box center [747, 25] width 187 height 48
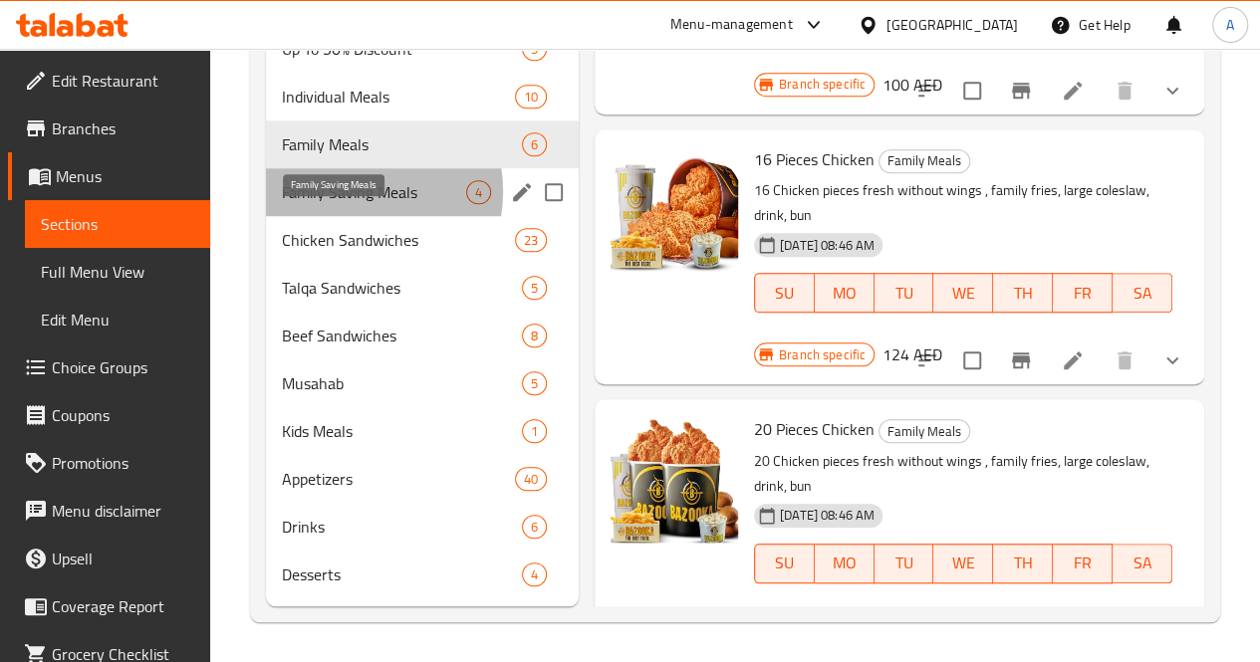
click at [346, 196] on span "Family Saving Meals" at bounding box center [374, 192] width 184 height 24
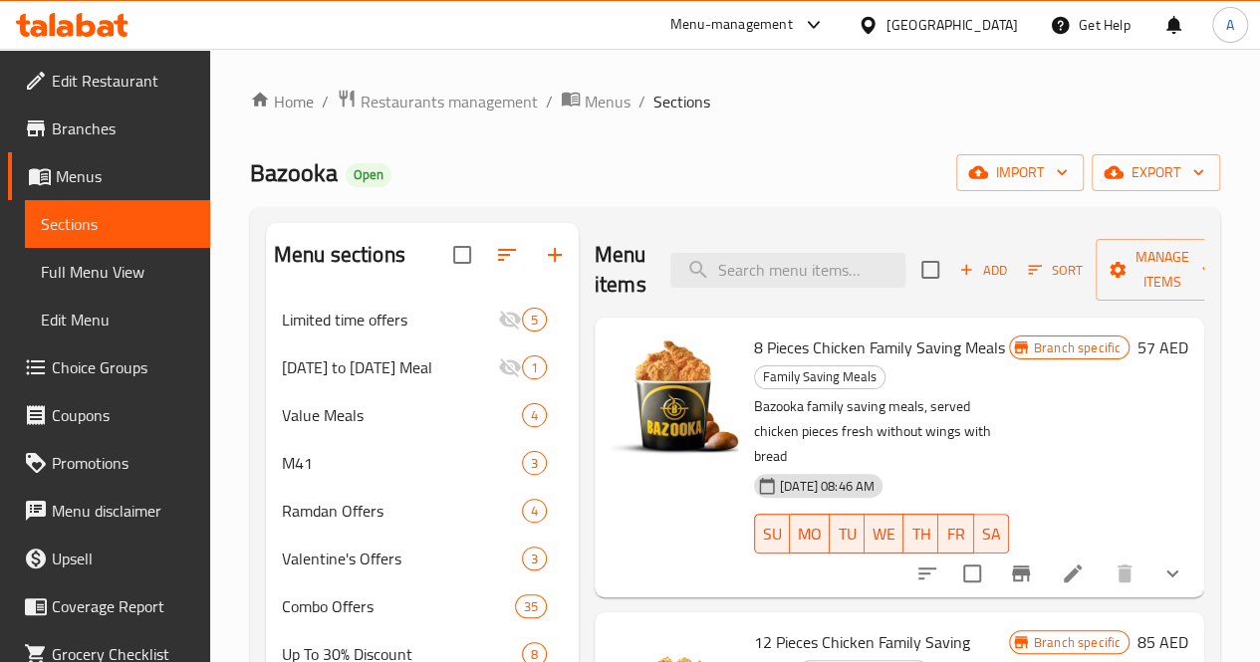
click at [780, 17] on div "Menu-management" at bounding box center [731, 25] width 122 height 24
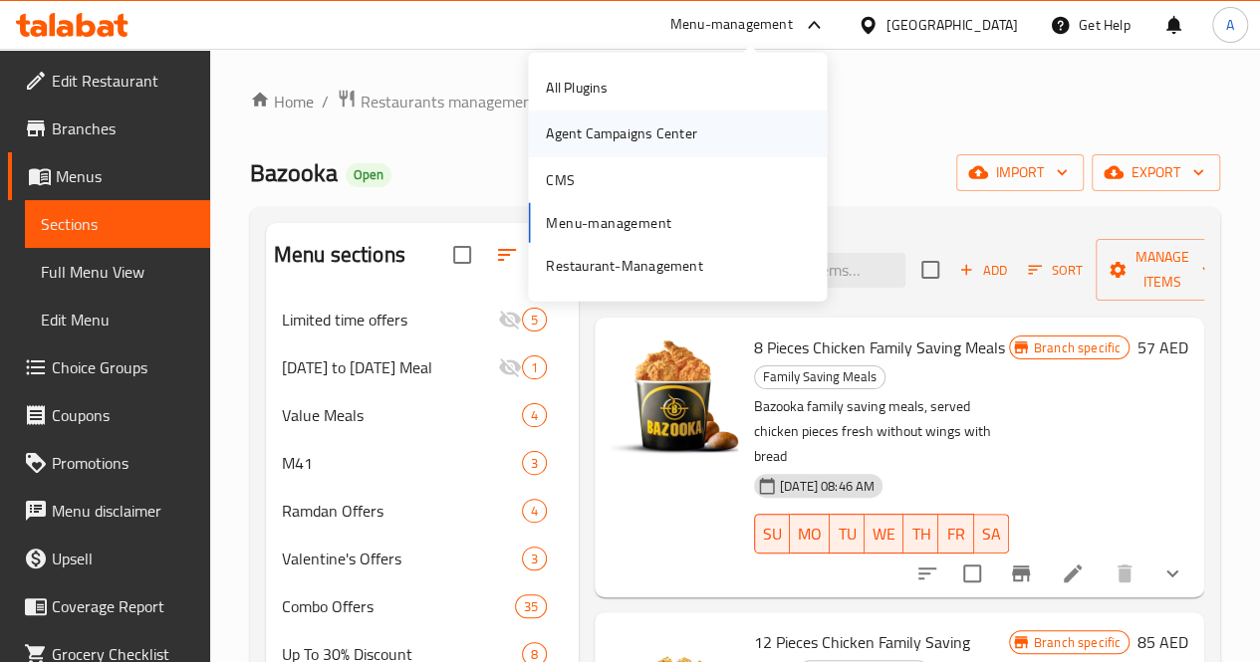
click at [616, 127] on div "Agent Campaigns Center" at bounding box center [621, 133] width 150 height 22
